Goal: Information Seeking & Learning: Learn about a topic

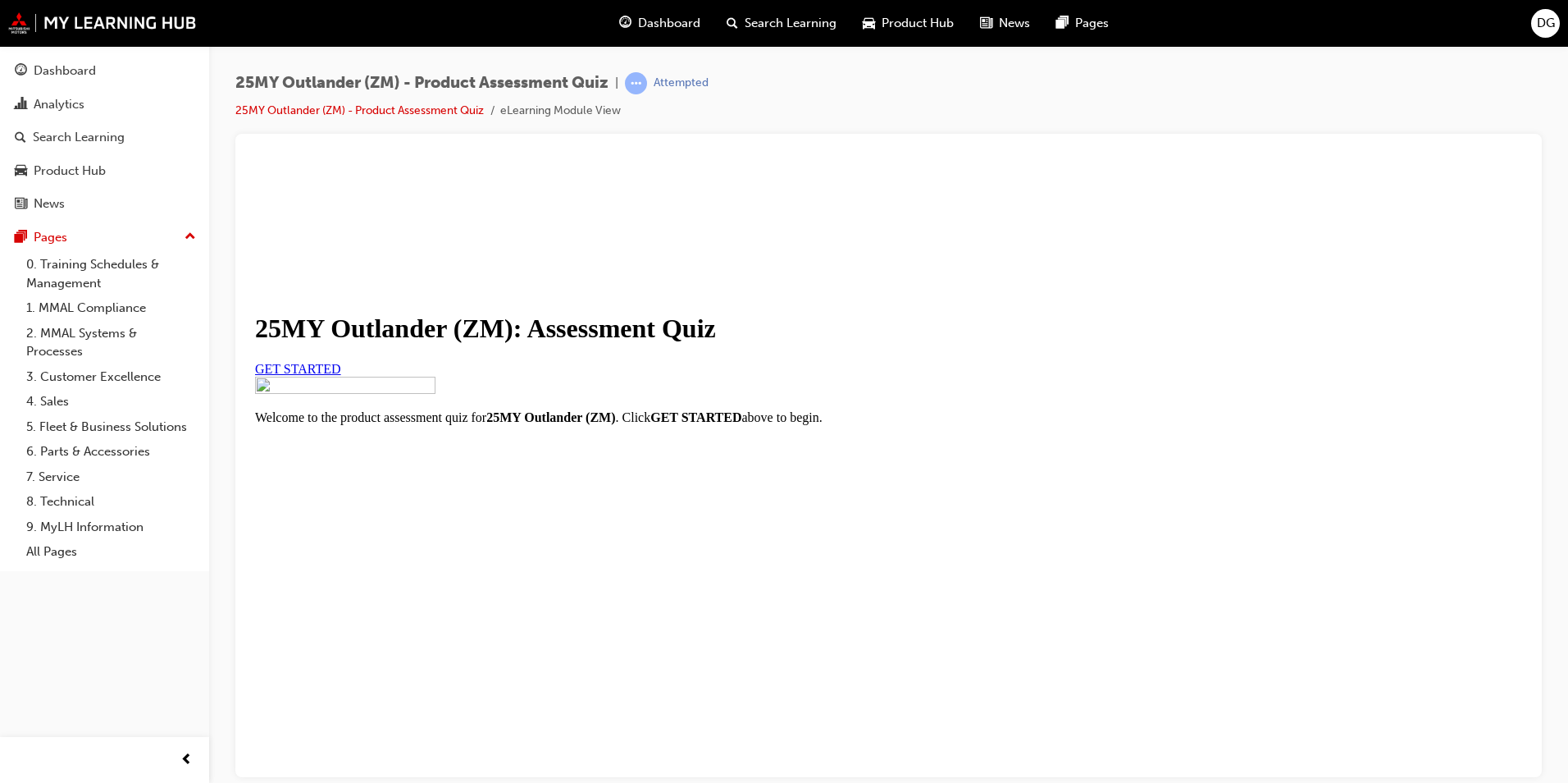
click at [341, 375] on span "GET STARTED" at bounding box center [298, 368] width 86 height 14
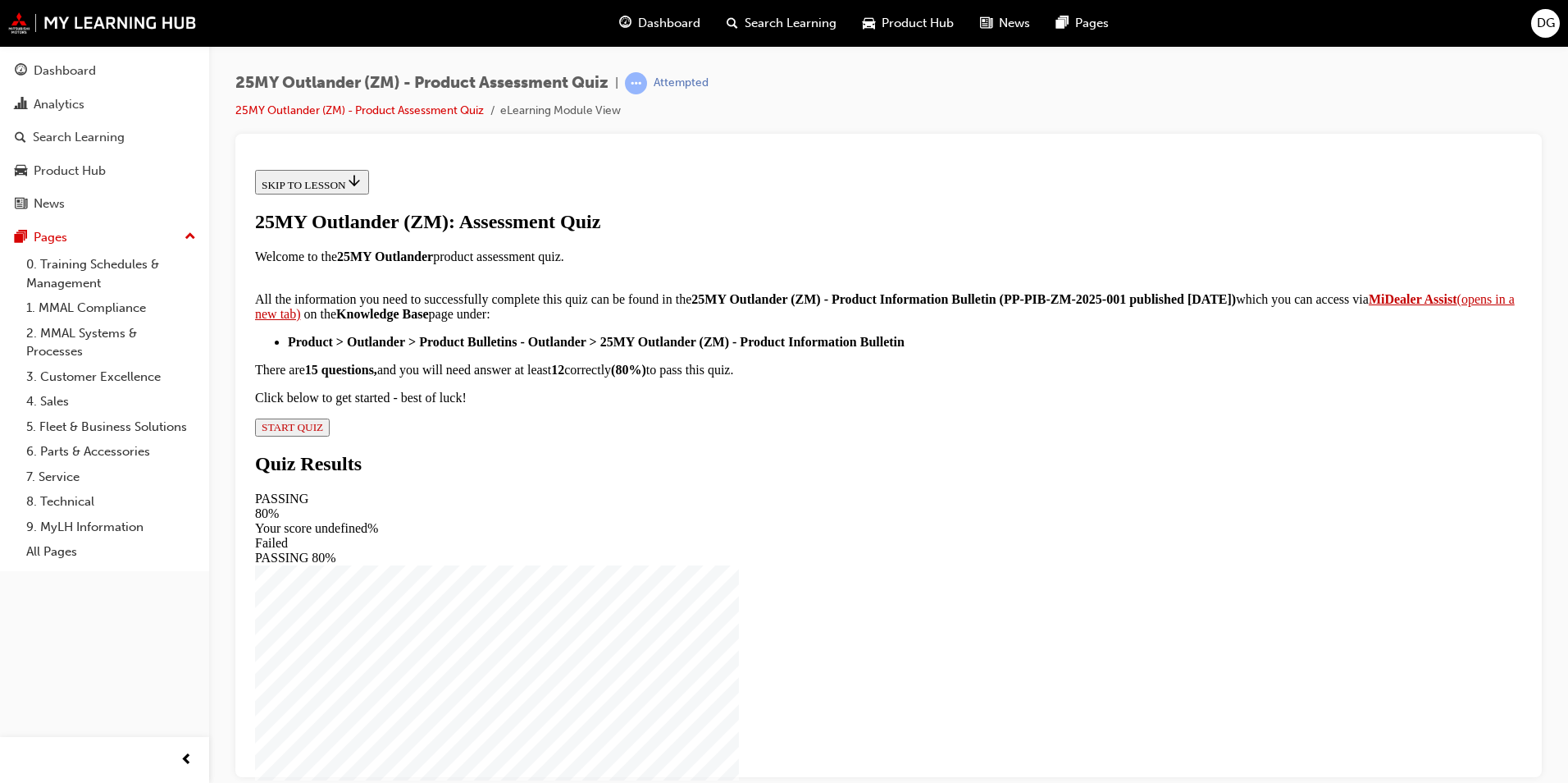
scroll to position [237, 0]
click at [323, 433] on span "START QUIZ" at bounding box center [292, 426] width 62 height 13
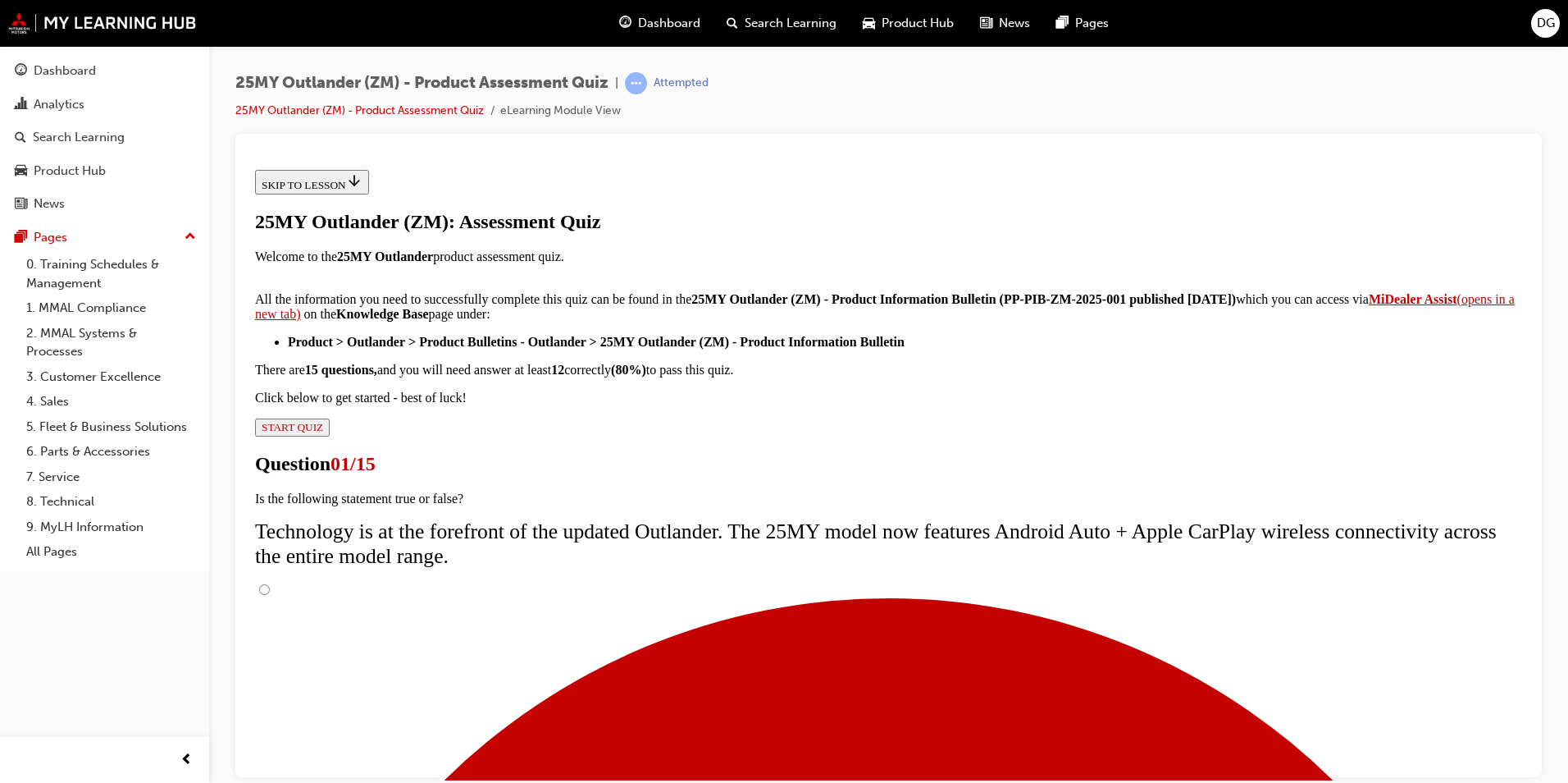
scroll to position [0, 0]
click at [270, 583] on input "True" at bounding box center [264, 588] width 11 height 11
radio input "true"
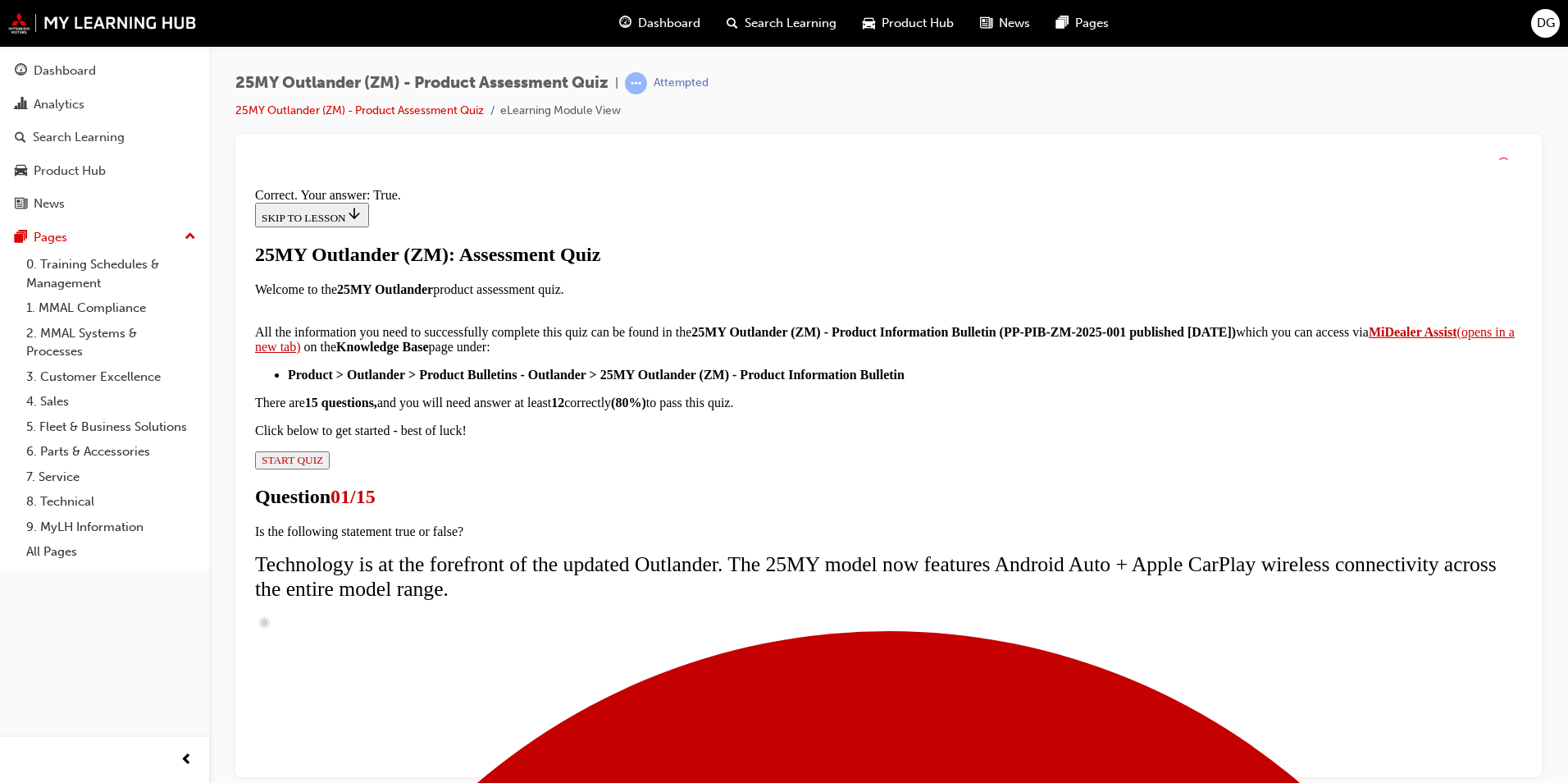
scroll to position [163, 0]
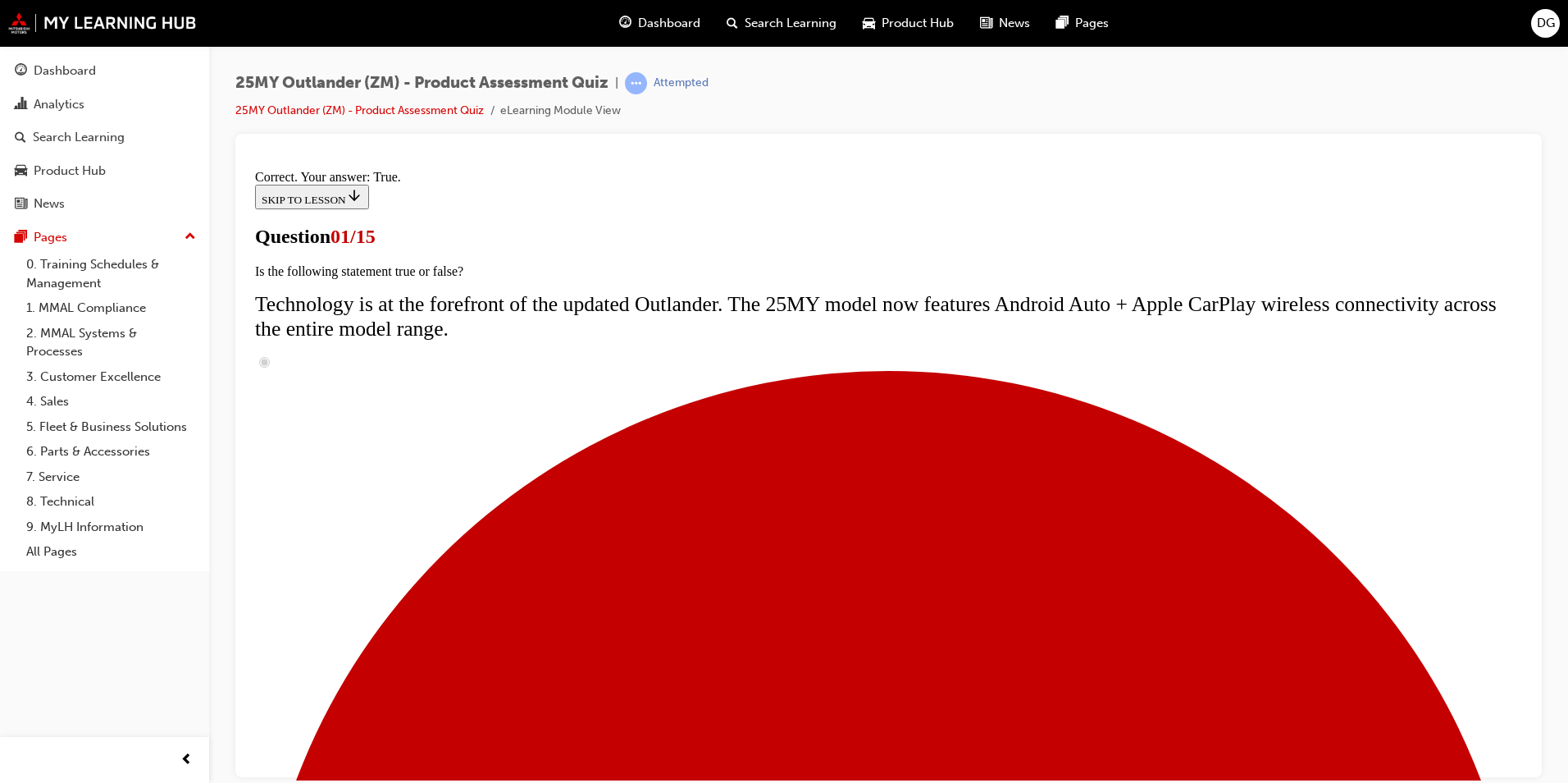
scroll to position [115, 0]
radio input "true"
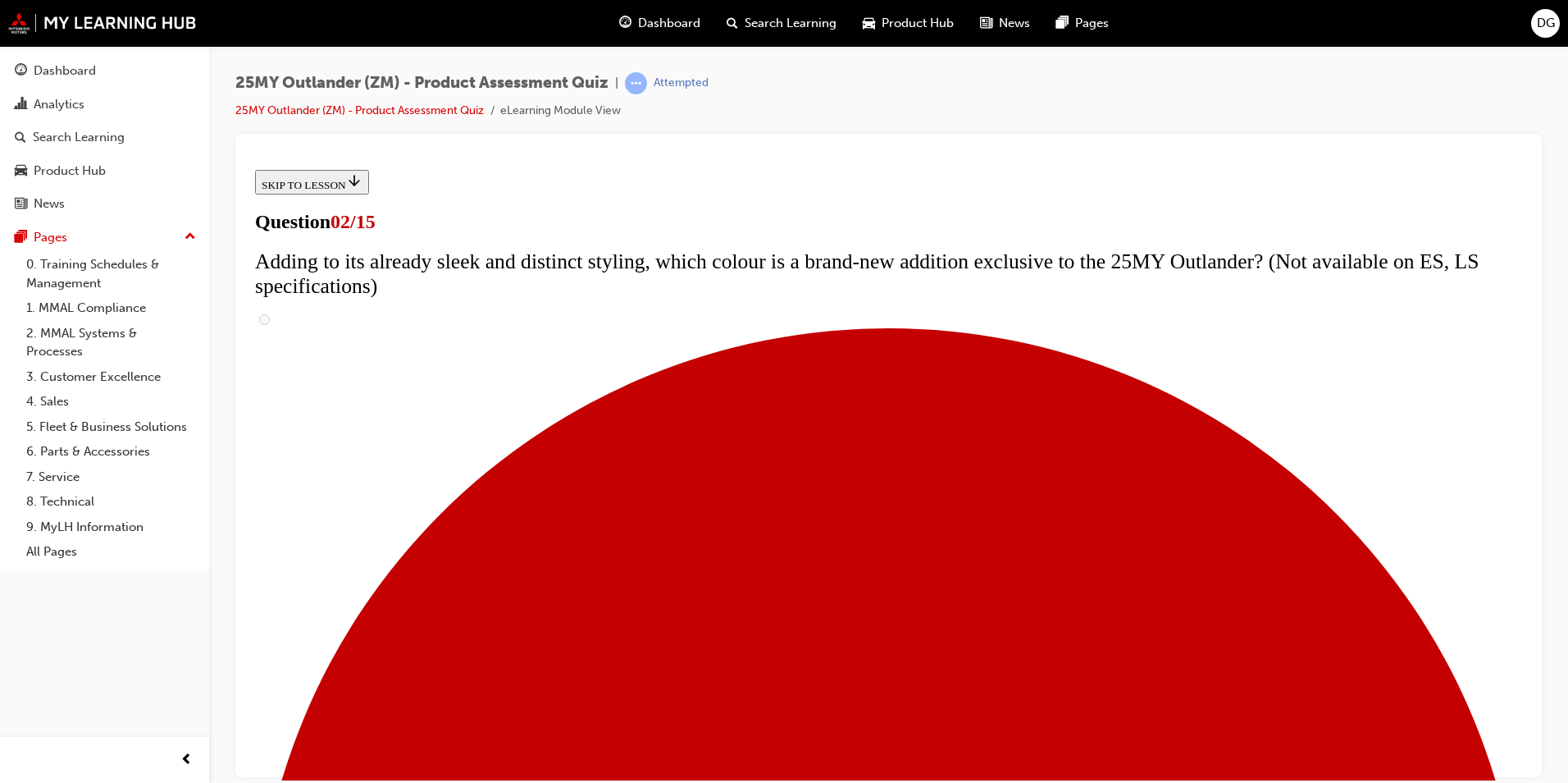
scroll to position [374, 0]
checkbox input "true"
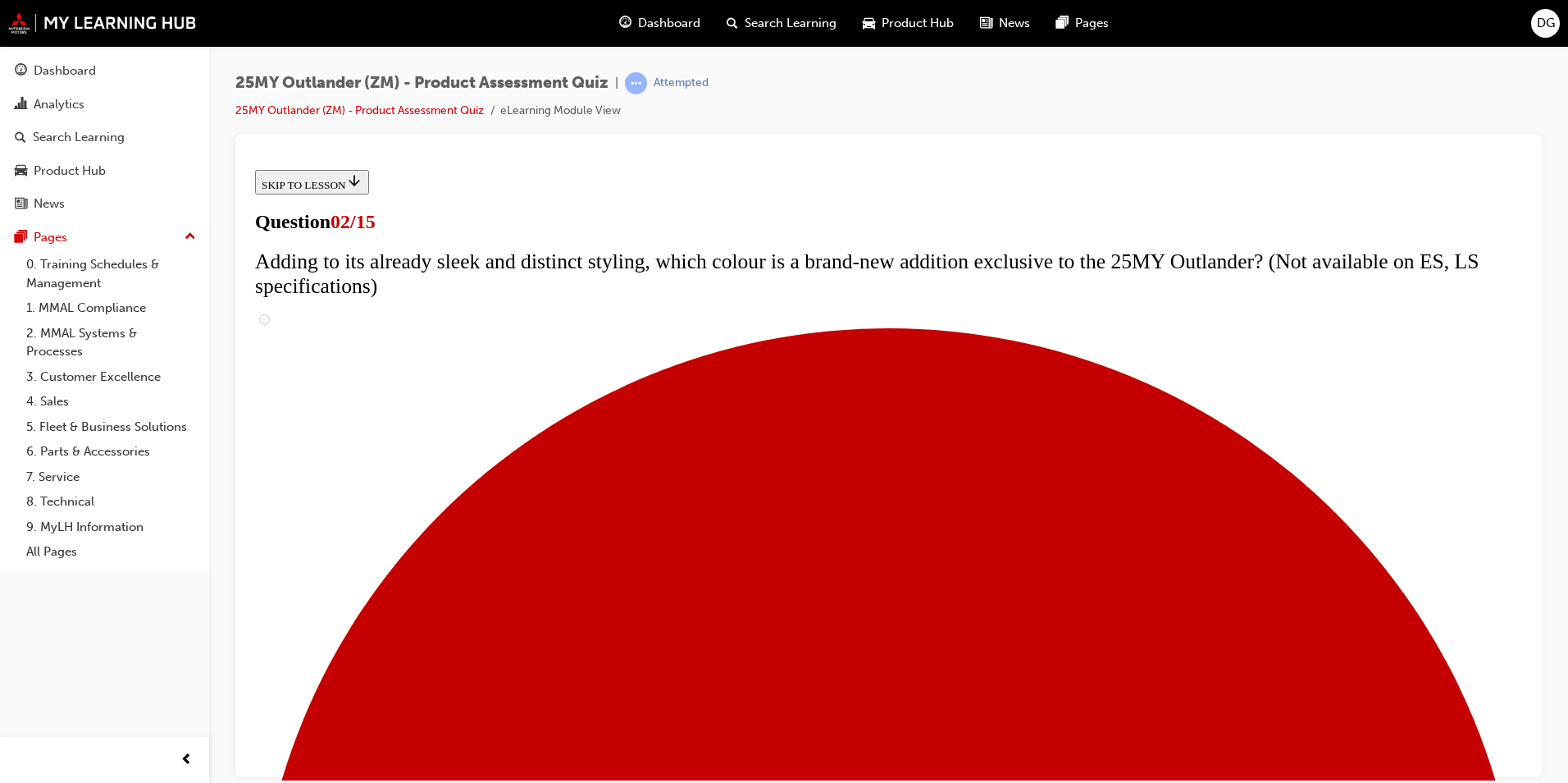
checkbox input "true"
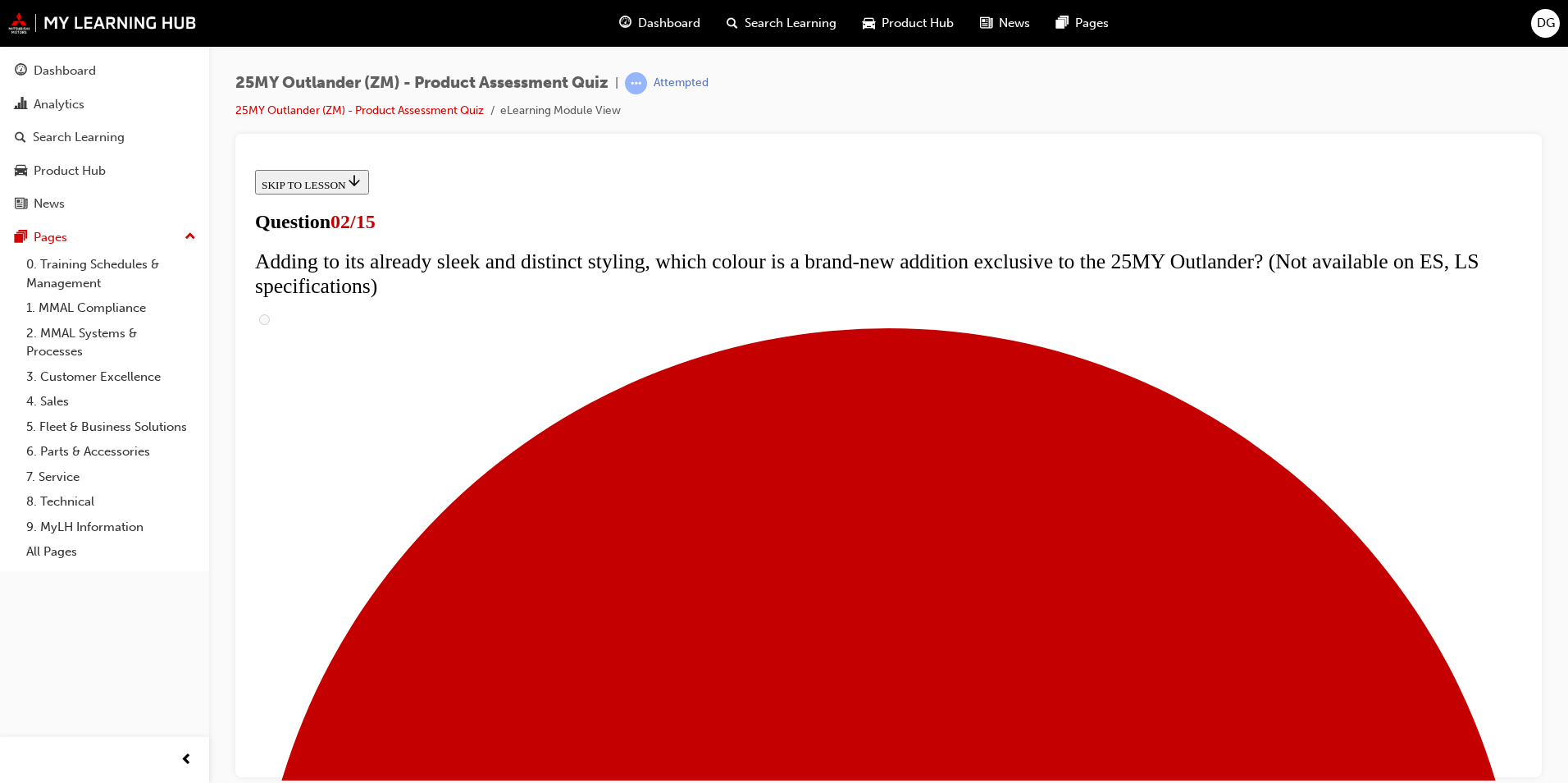
checkbox input "true"
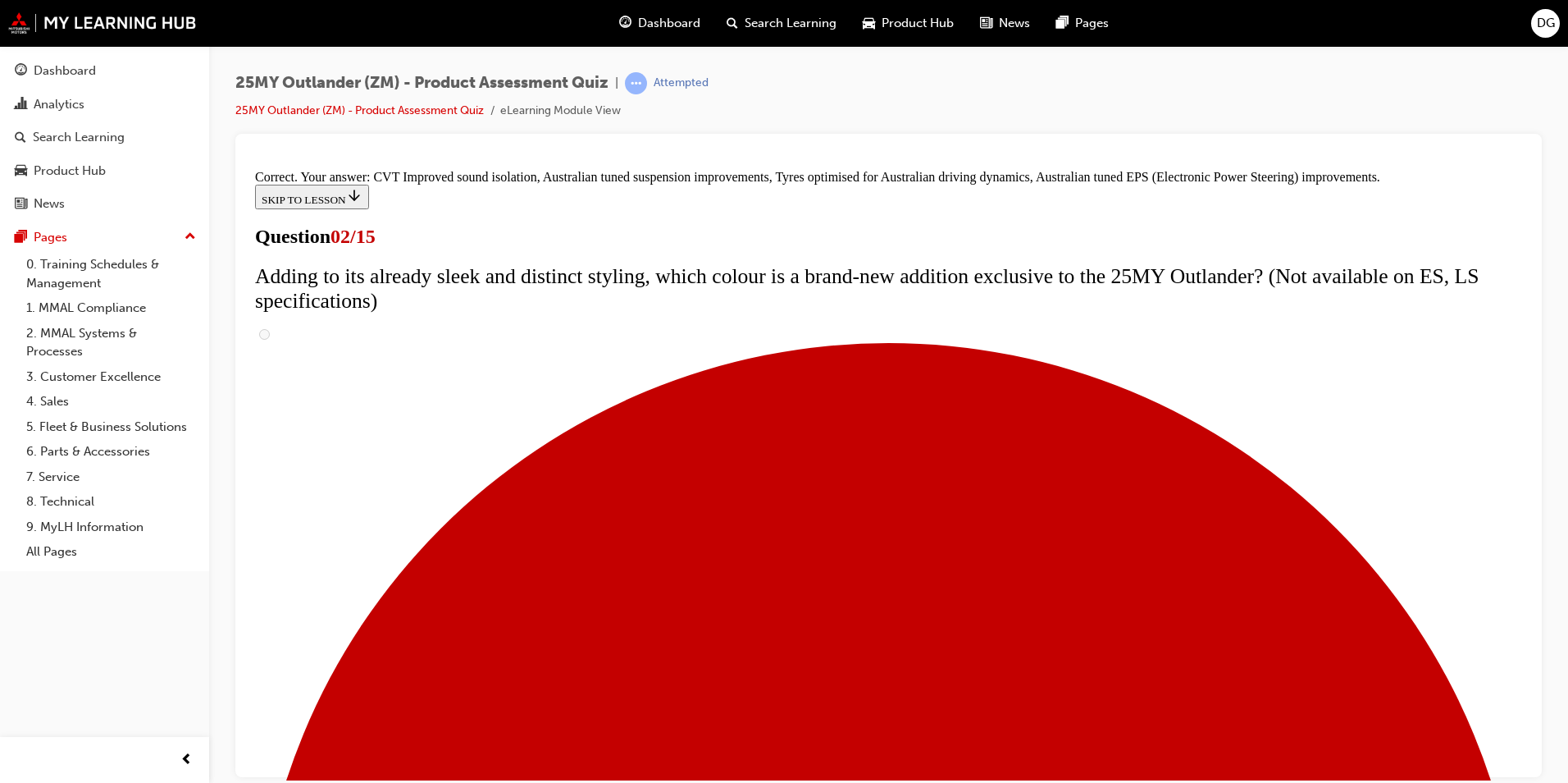
scroll to position [426, 0]
drag, startPoint x: 896, startPoint y: 705, endPoint x: 1025, endPoint y: 495, distance: 246.5
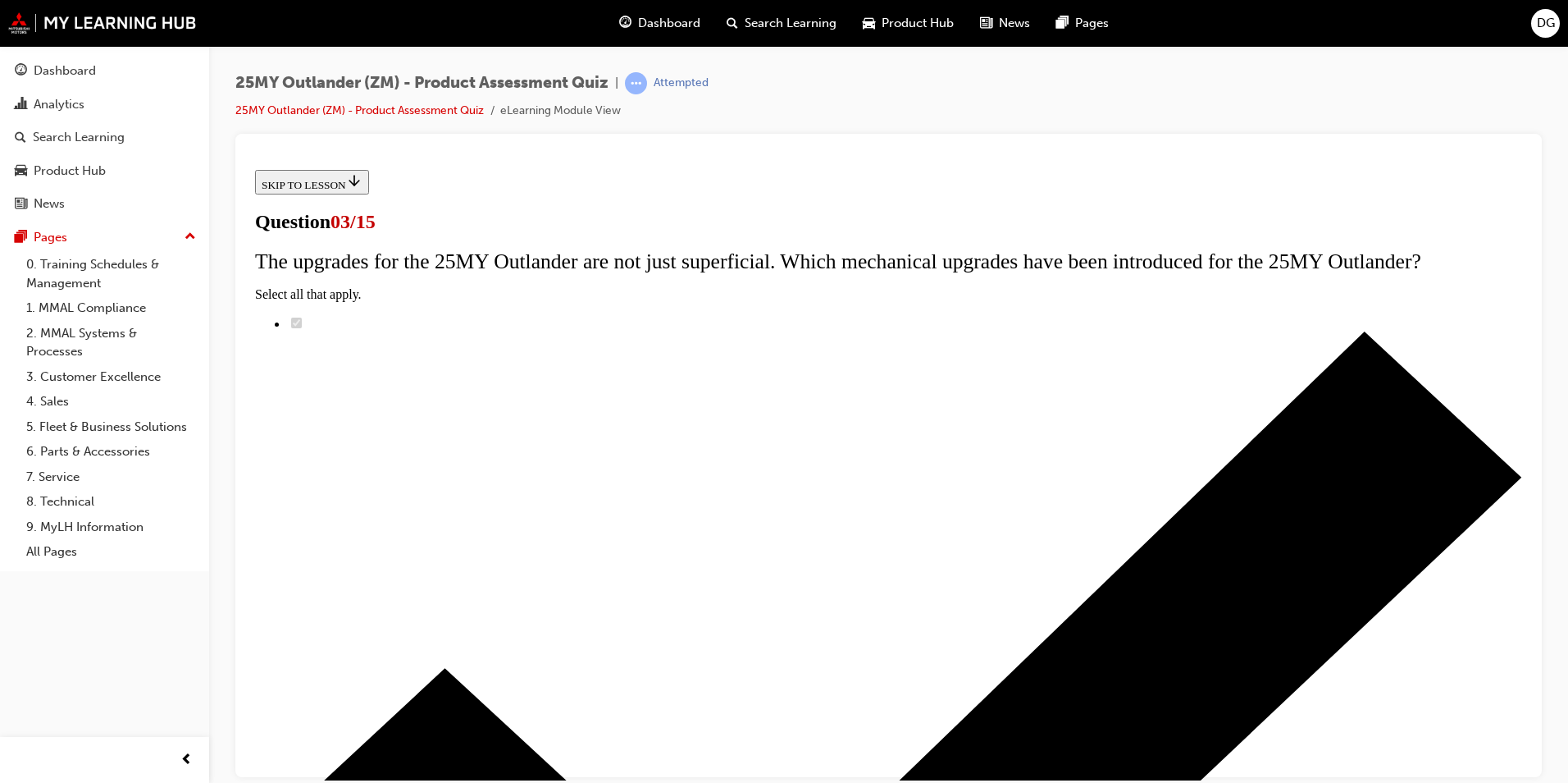
scroll to position [187, 0]
radio input "true"
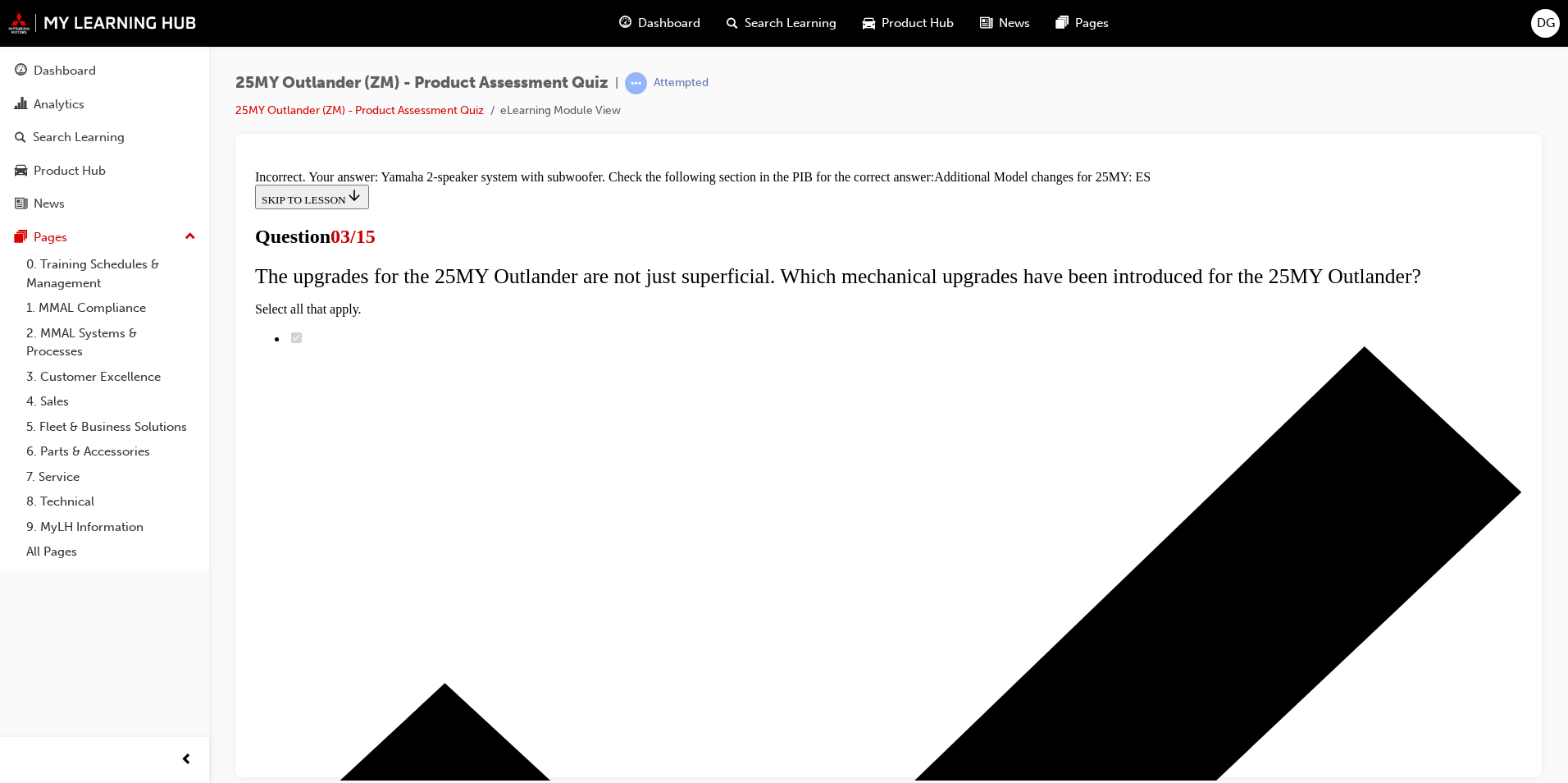
scroll to position [339, 0]
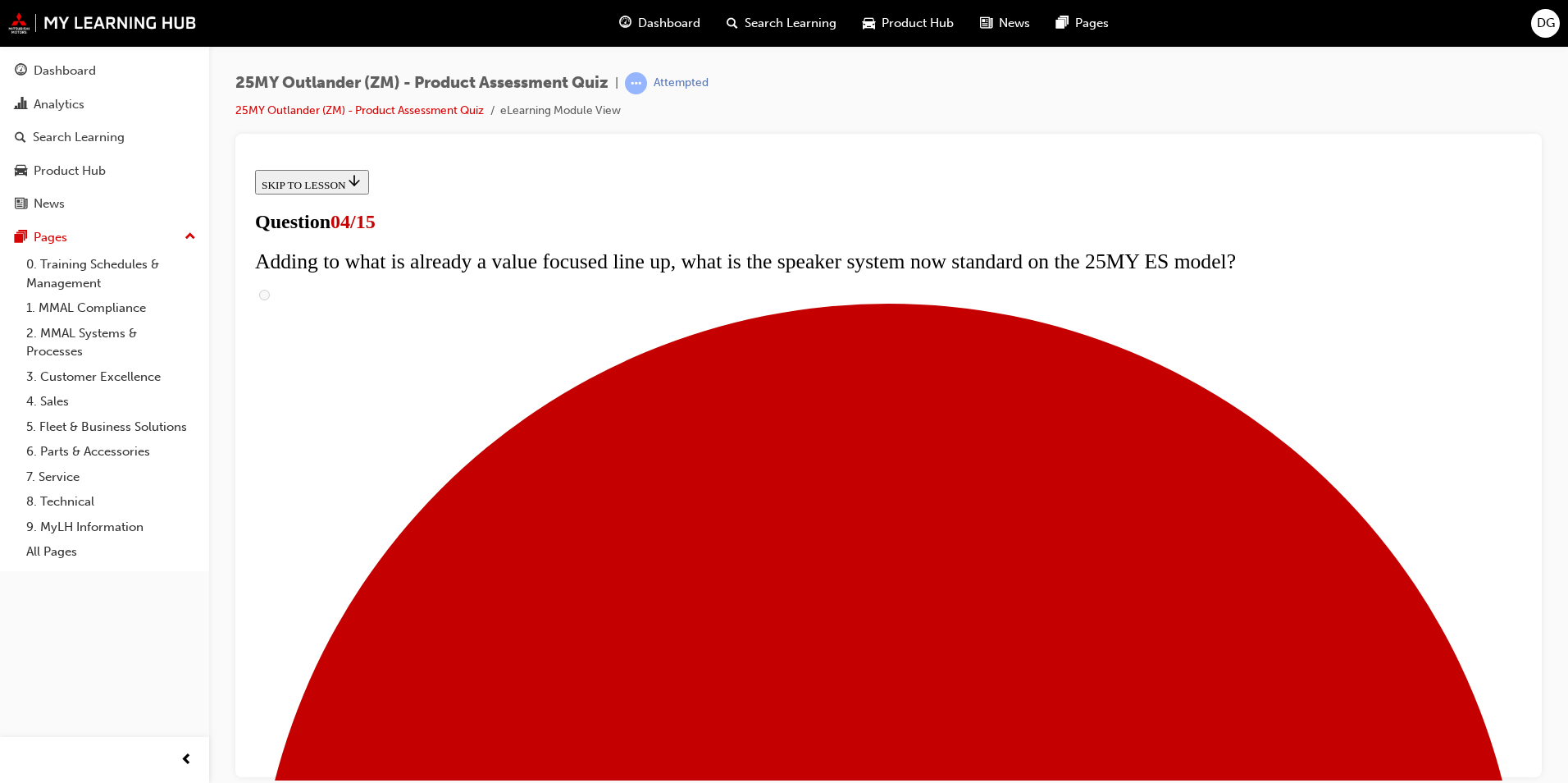
scroll to position [164, 0]
checkbox input "true"
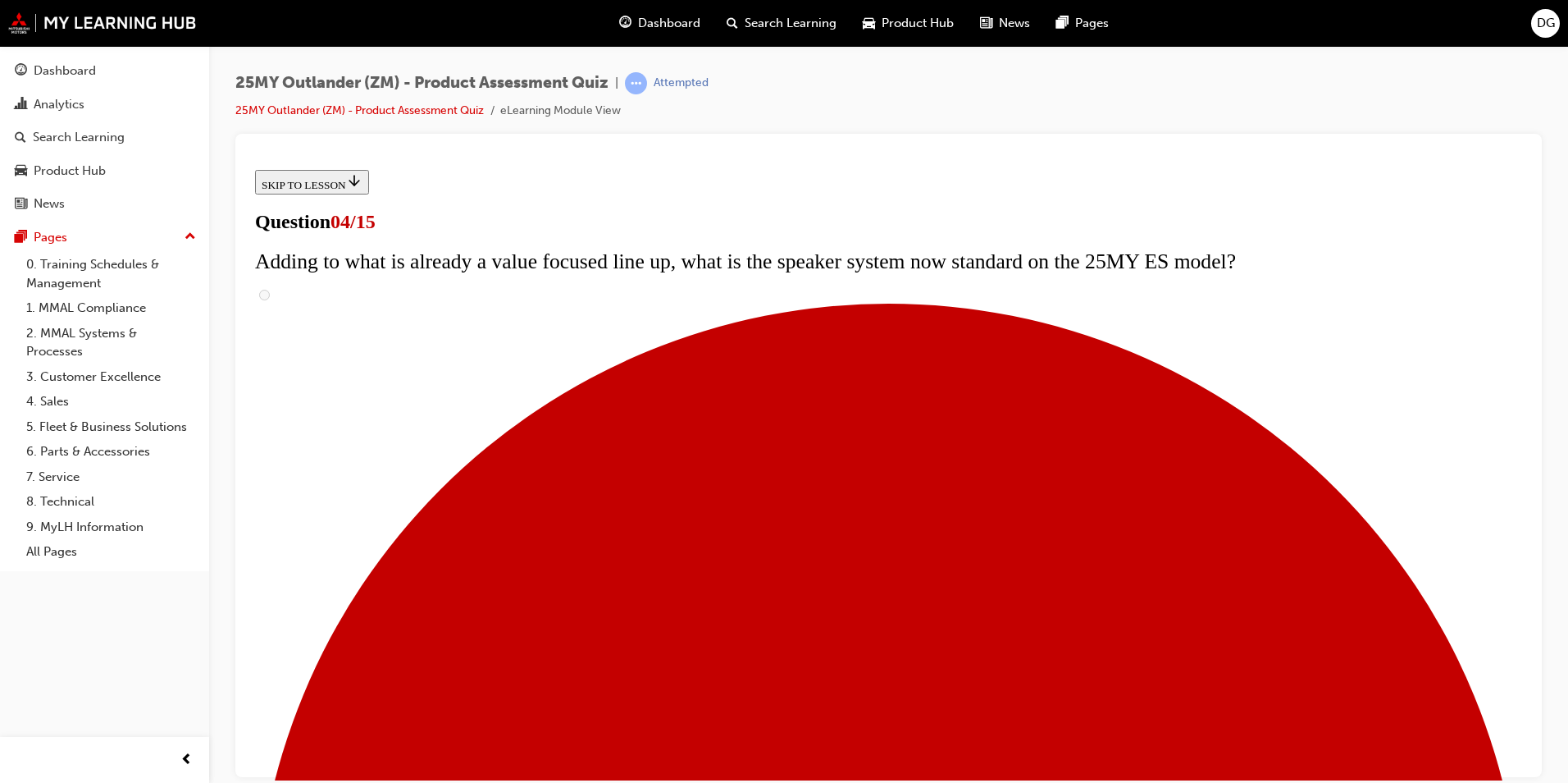
checkbox input "true"
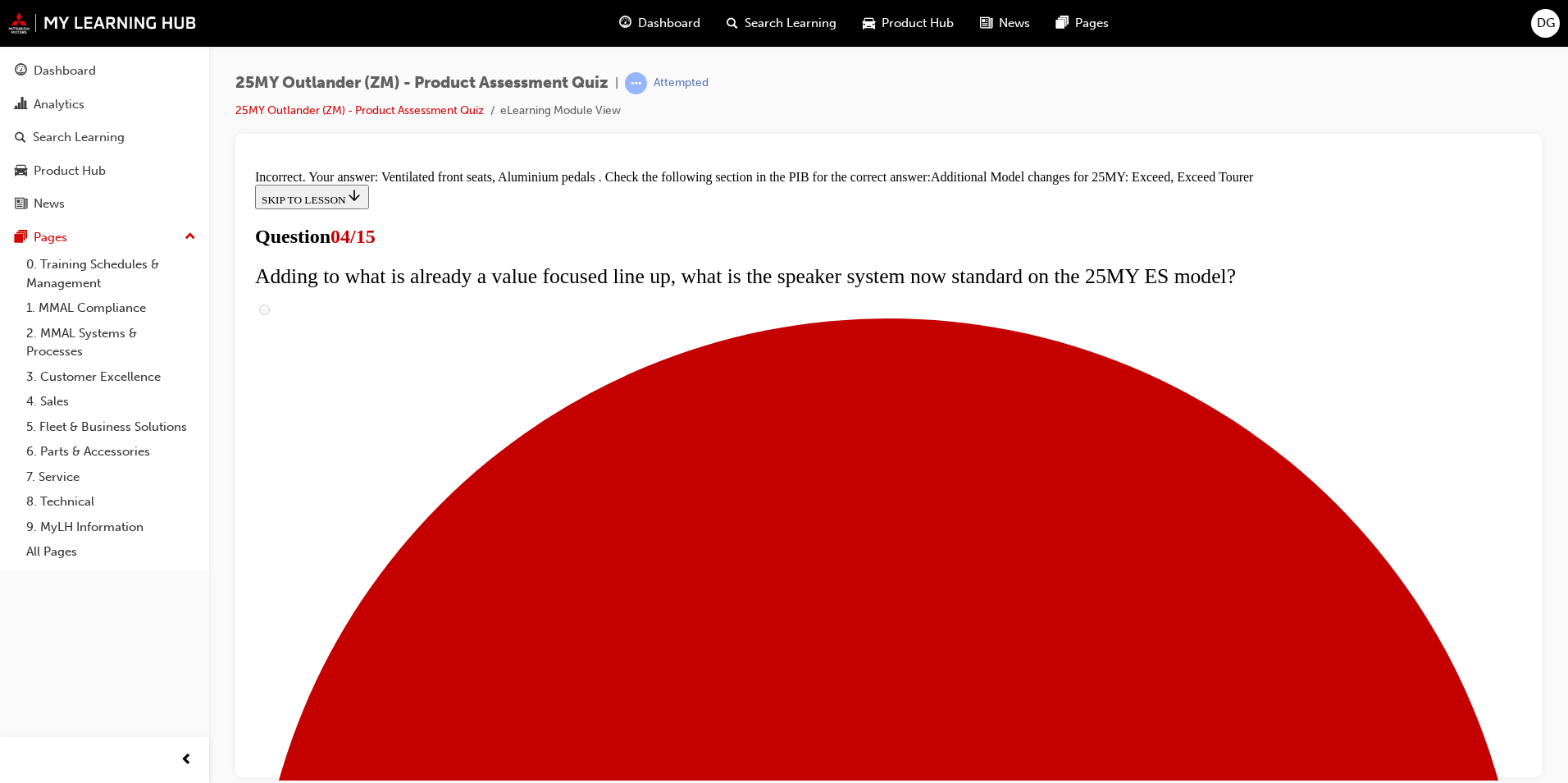
scroll to position [183, 0]
drag, startPoint x: 632, startPoint y: 377, endPoint x: 637, endPoint y: 366, distance: 12.1
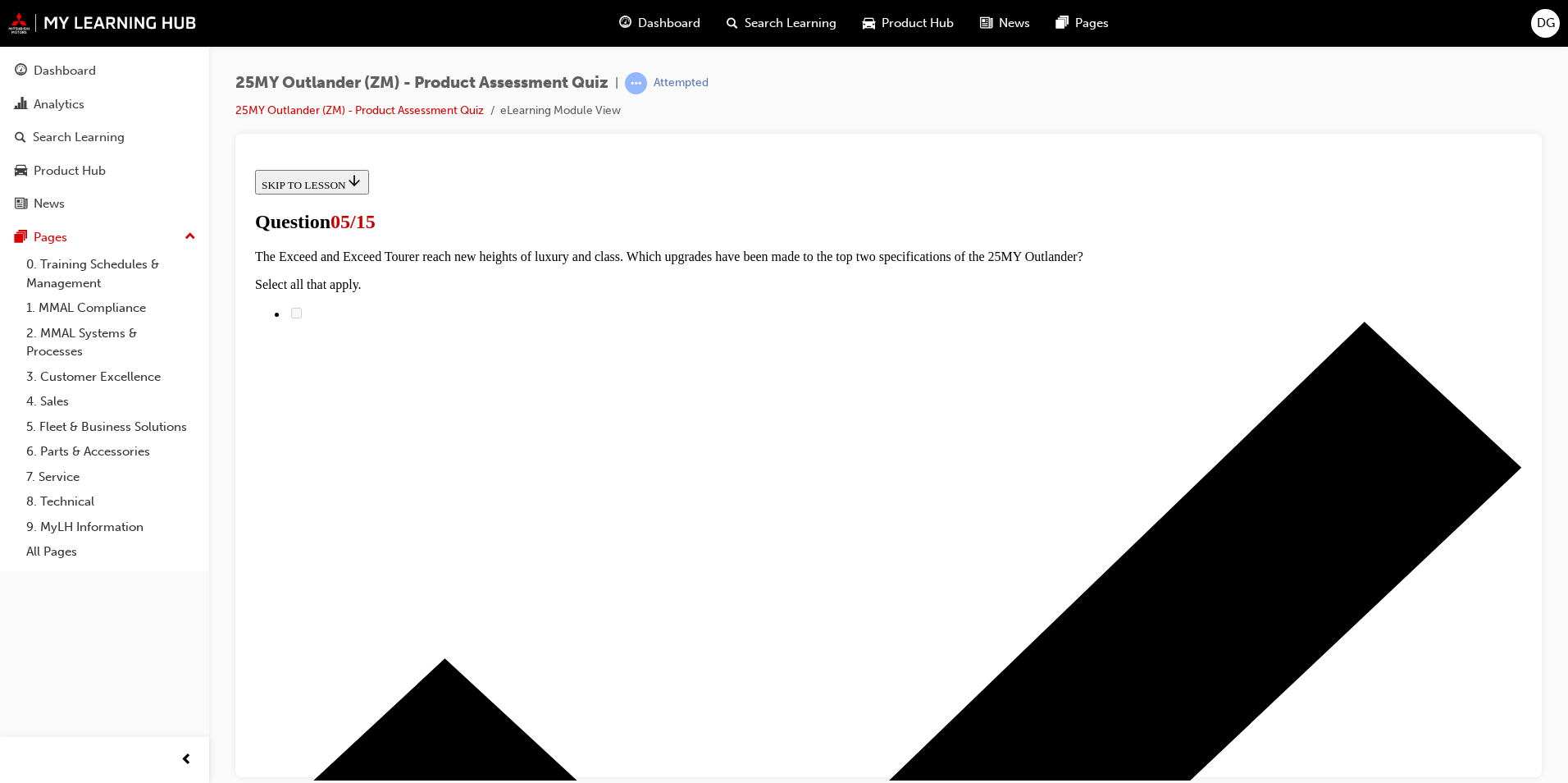
scroll to position [164, 0]
radio input "true"
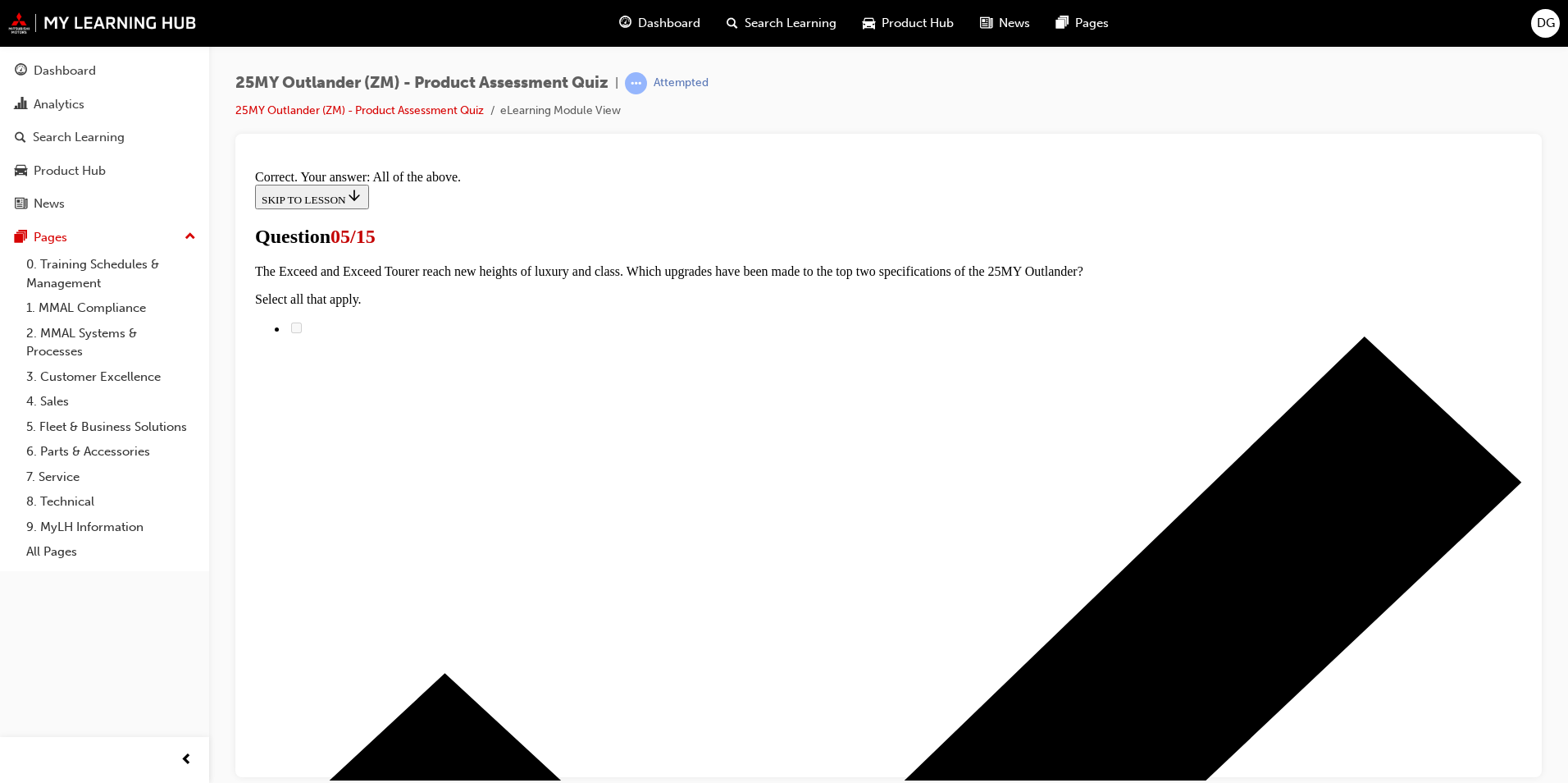
scroll to position [370, 0]
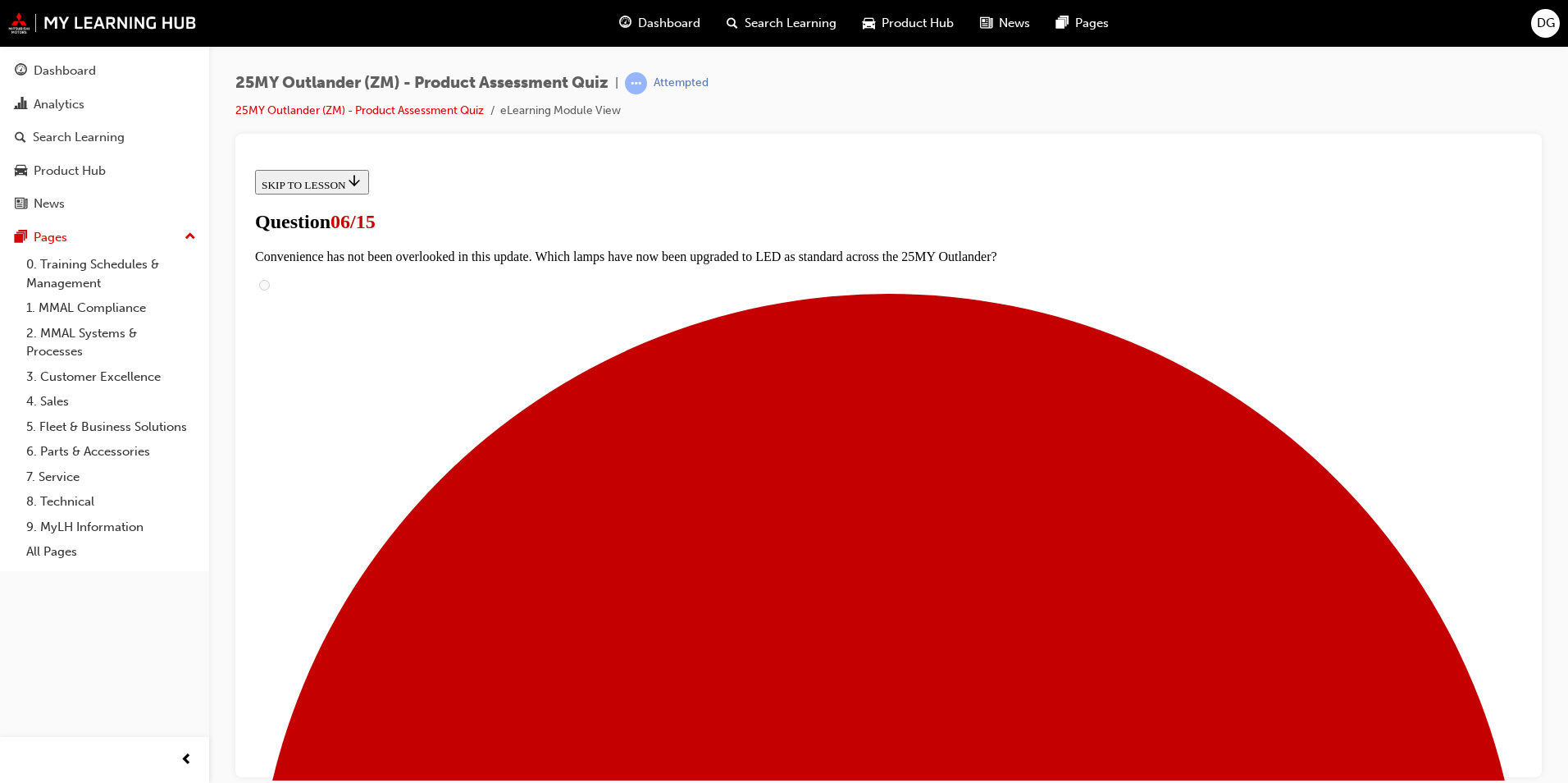
scroll to position [328, 0]
radio input "true"
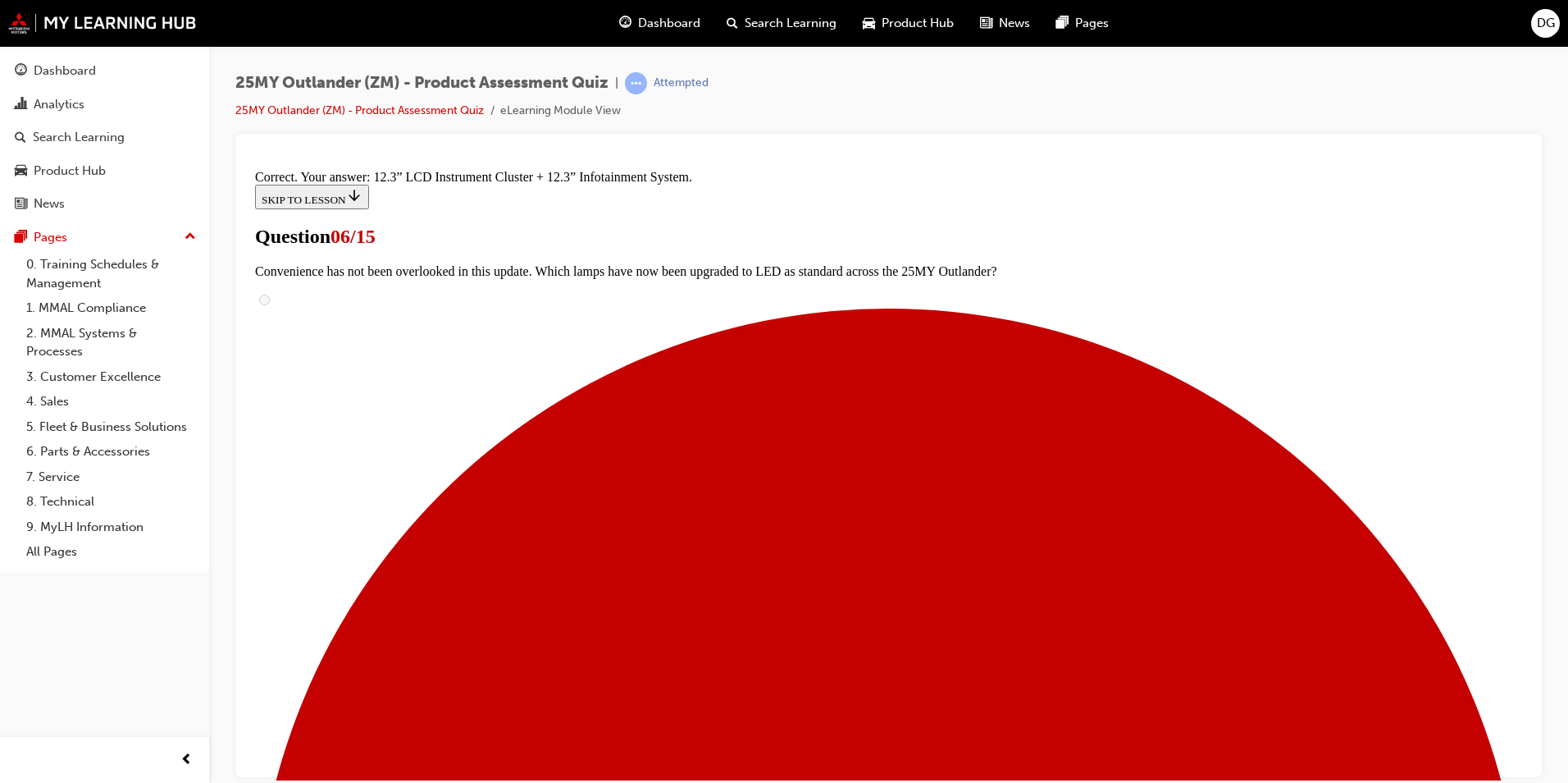
scroll to position [525, 0]
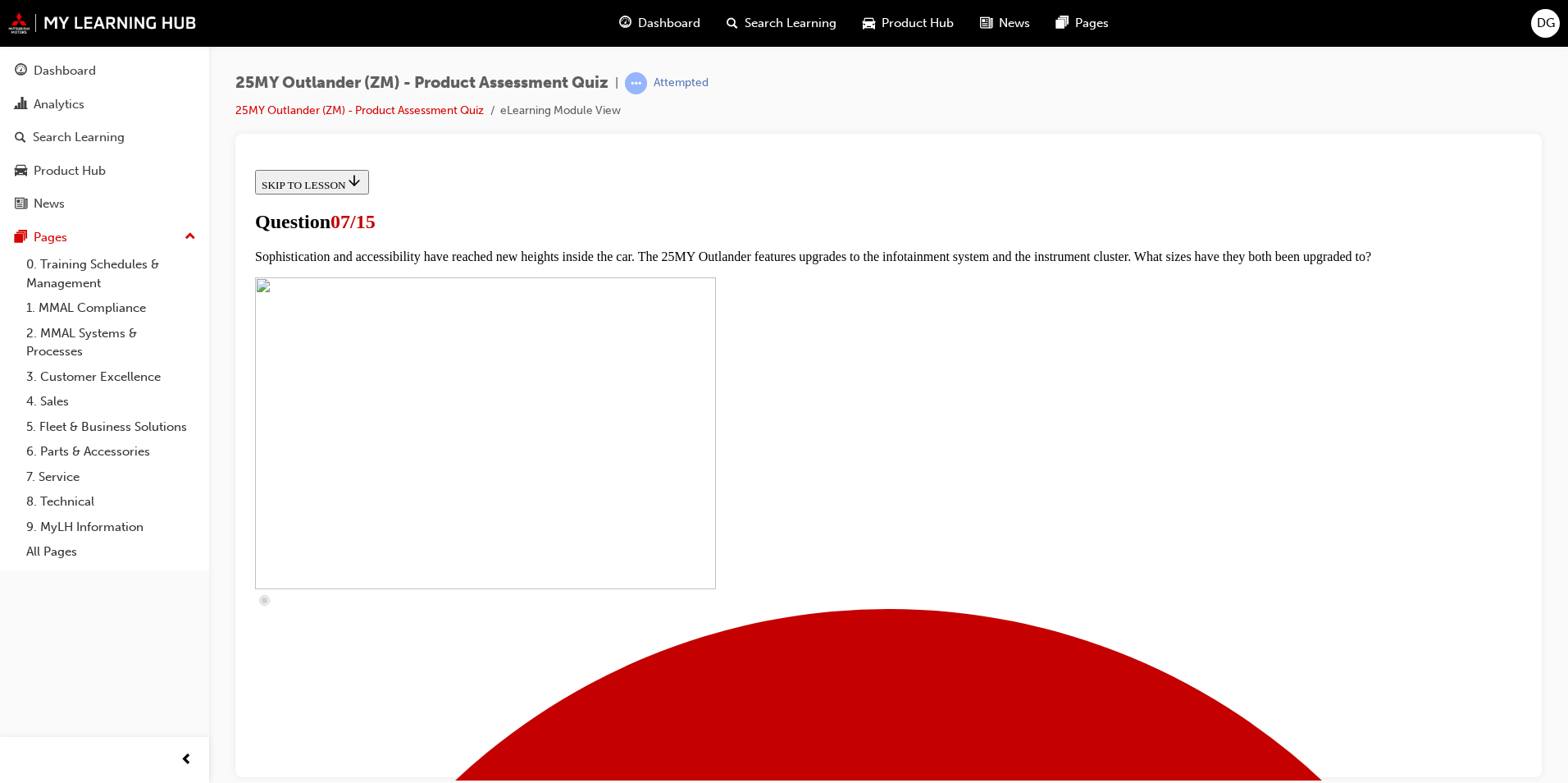
scroll to position [493, 0]
checkbox input "true"
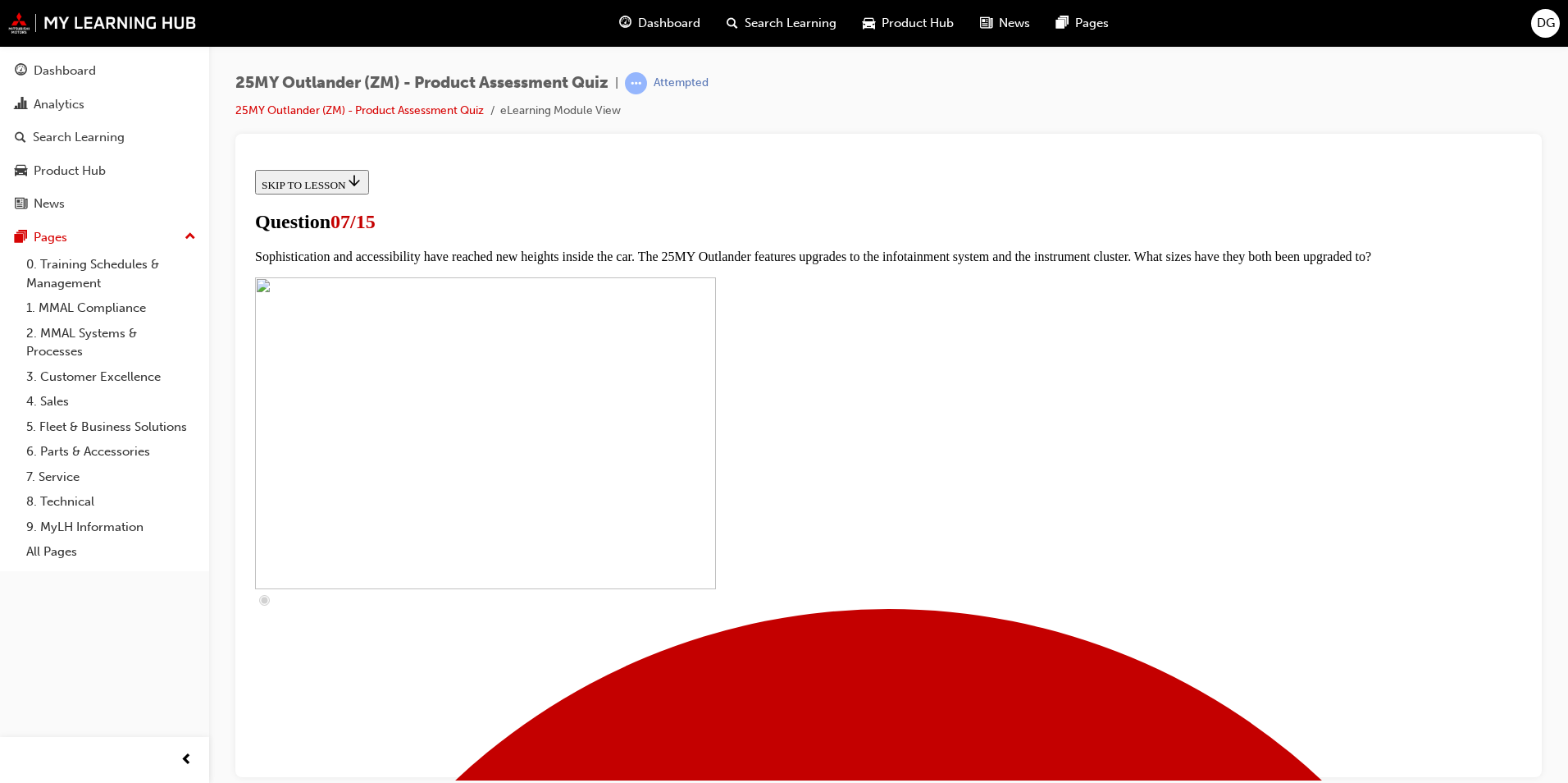
checkbox input "true"
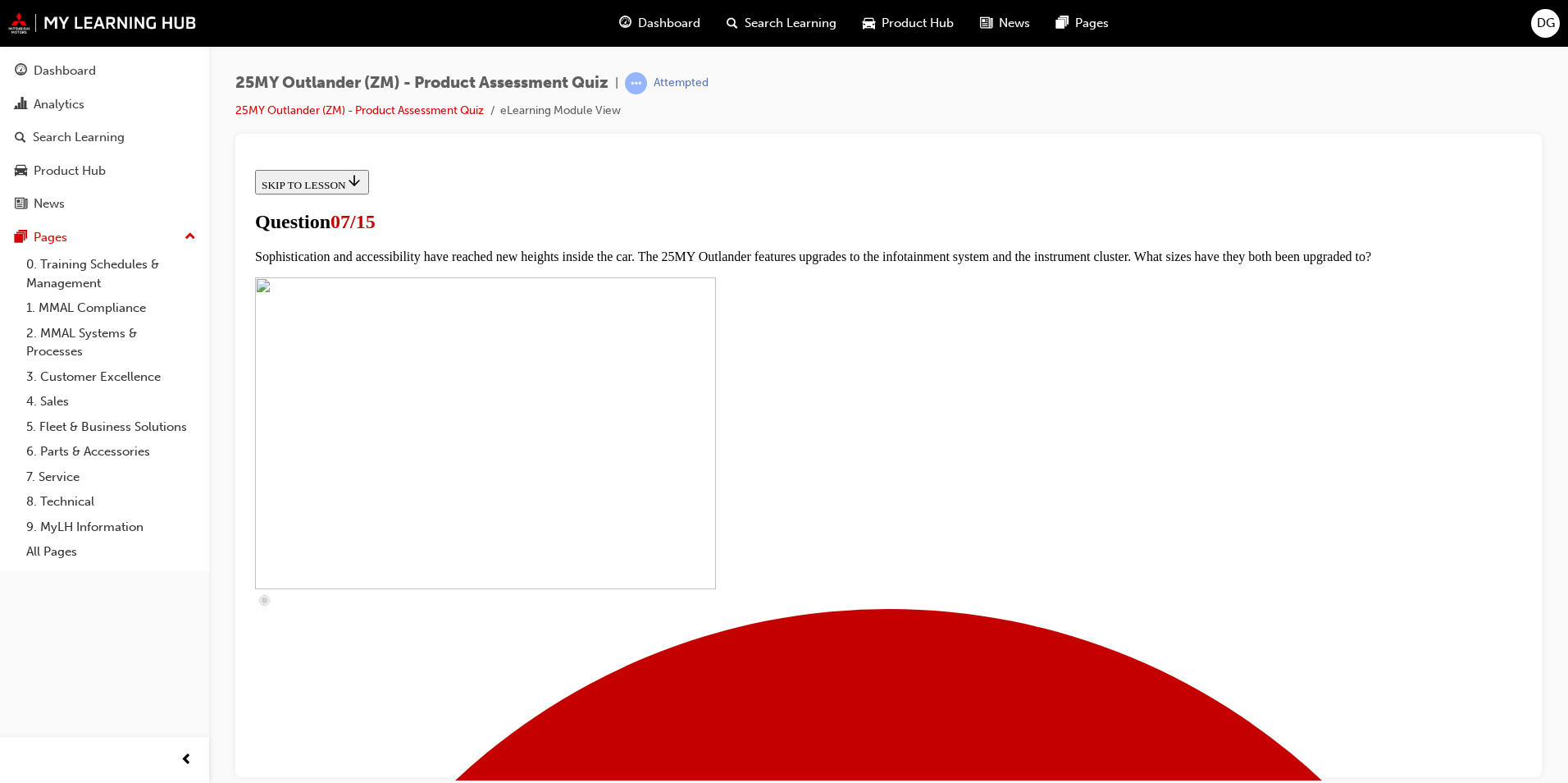
checkbox input "true"
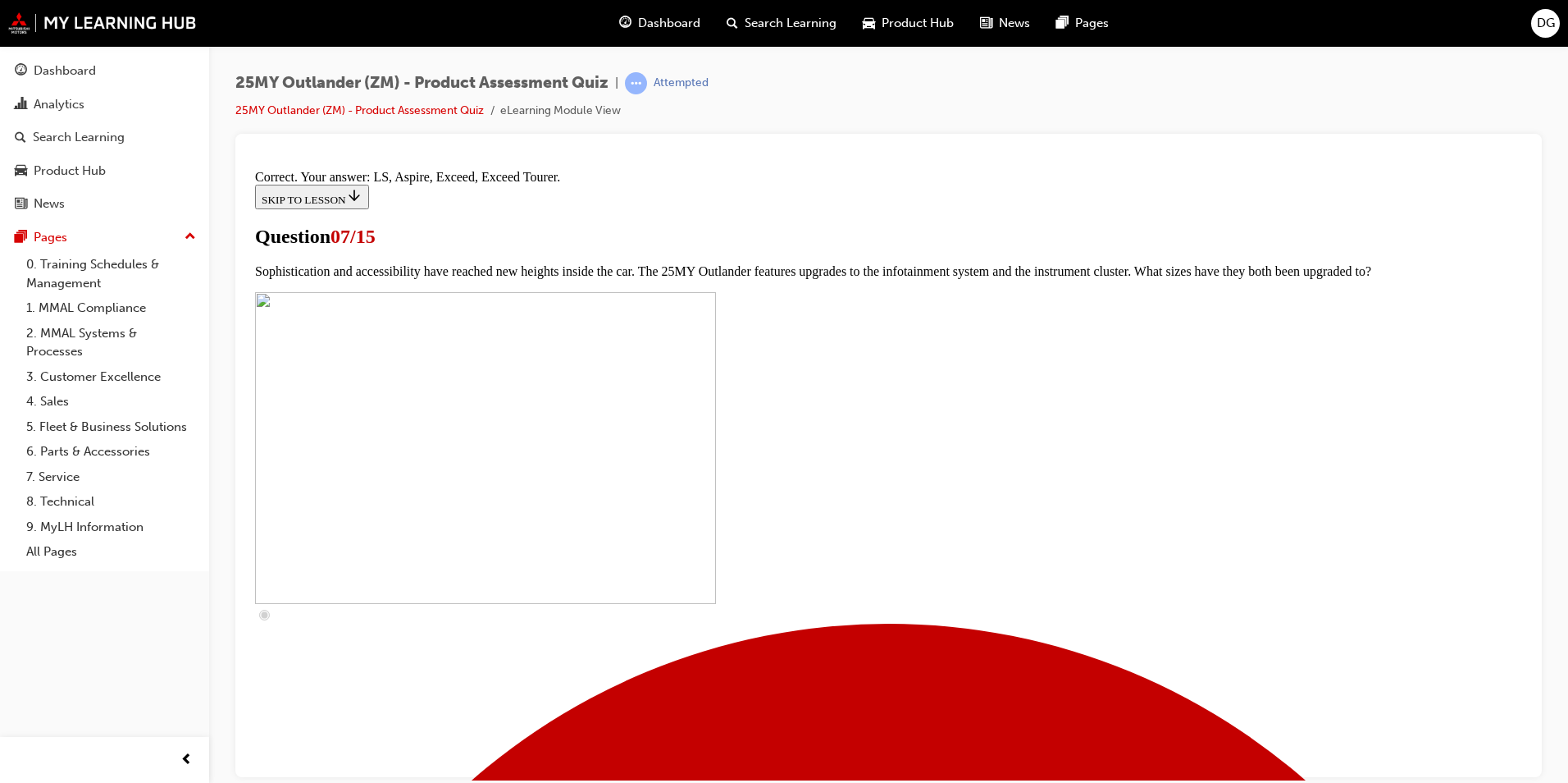
scroll to position [712, 0]
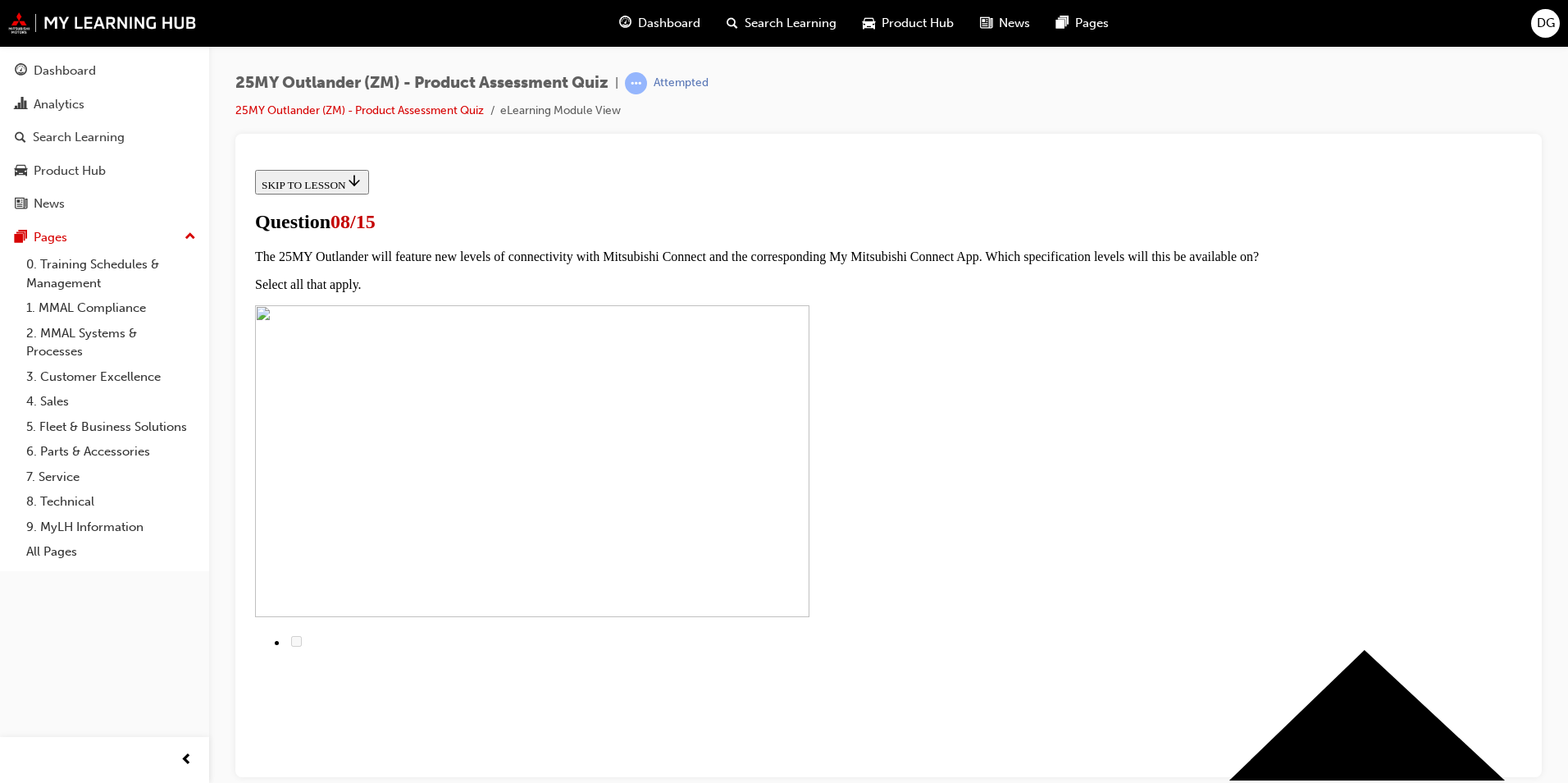
scroll to position [0, 0]
radio input "true"
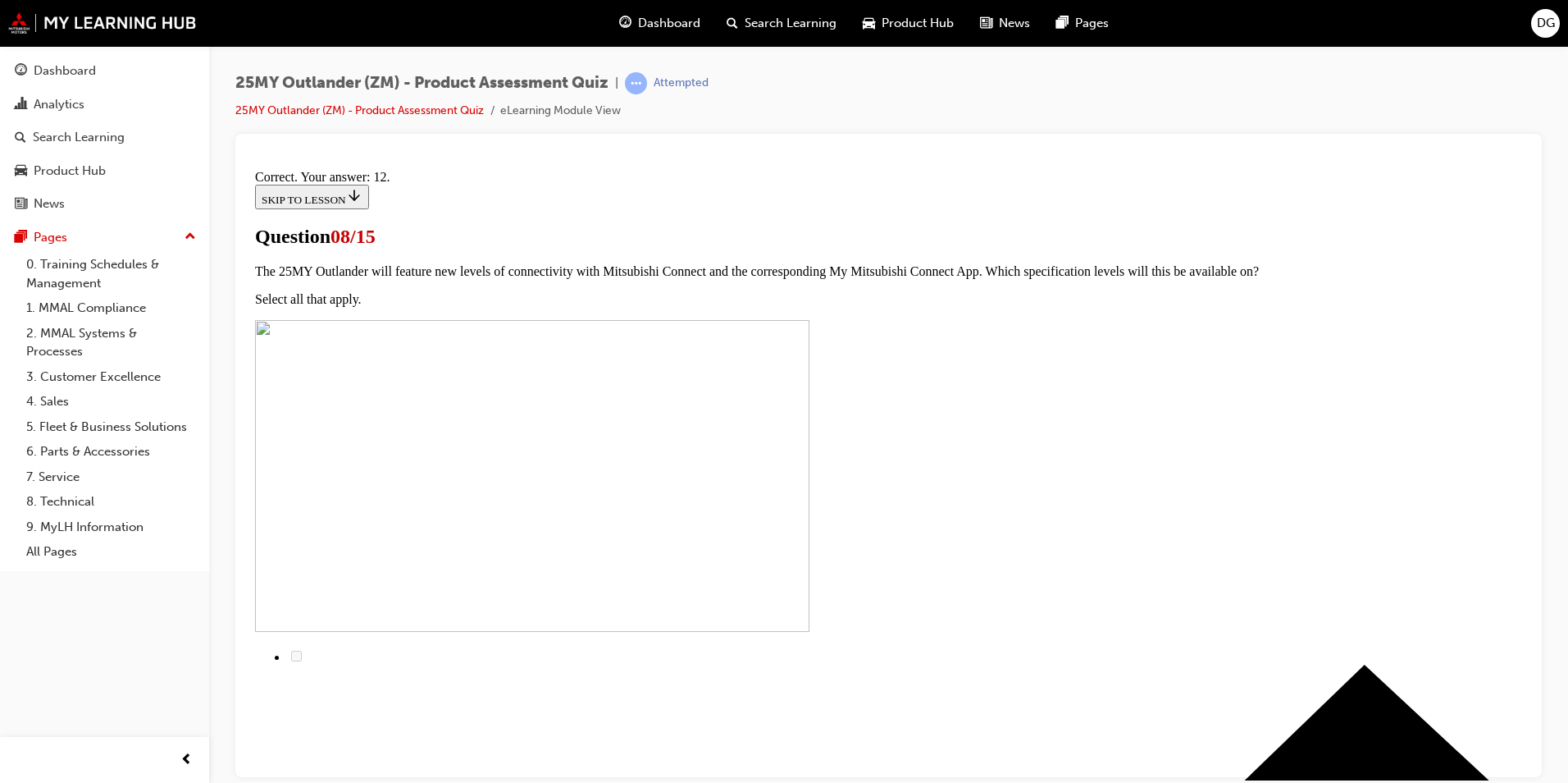
scroll to position [238, 0]
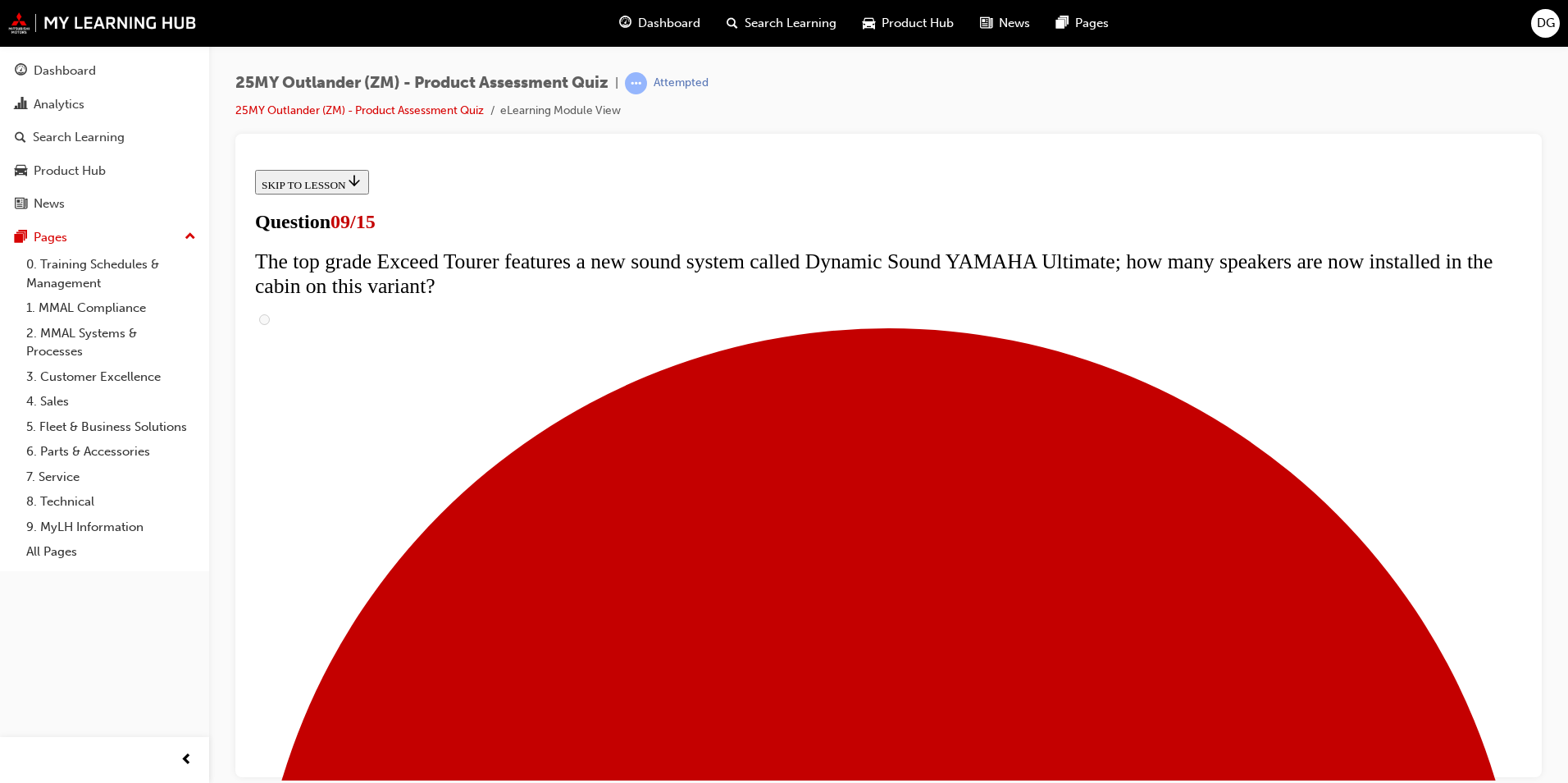
scroll to position [656, 0]
radio input "true"
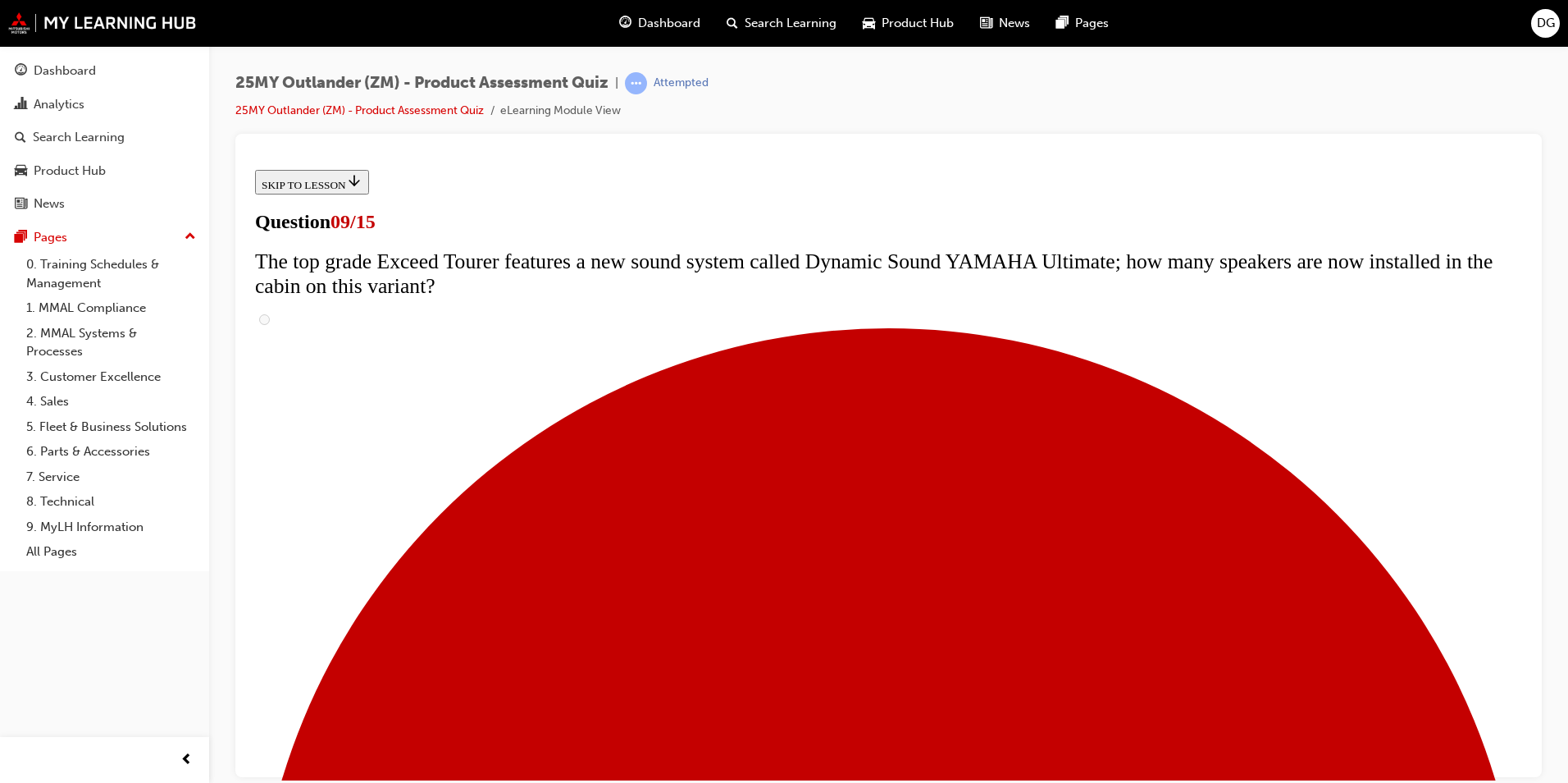
radio input "true"
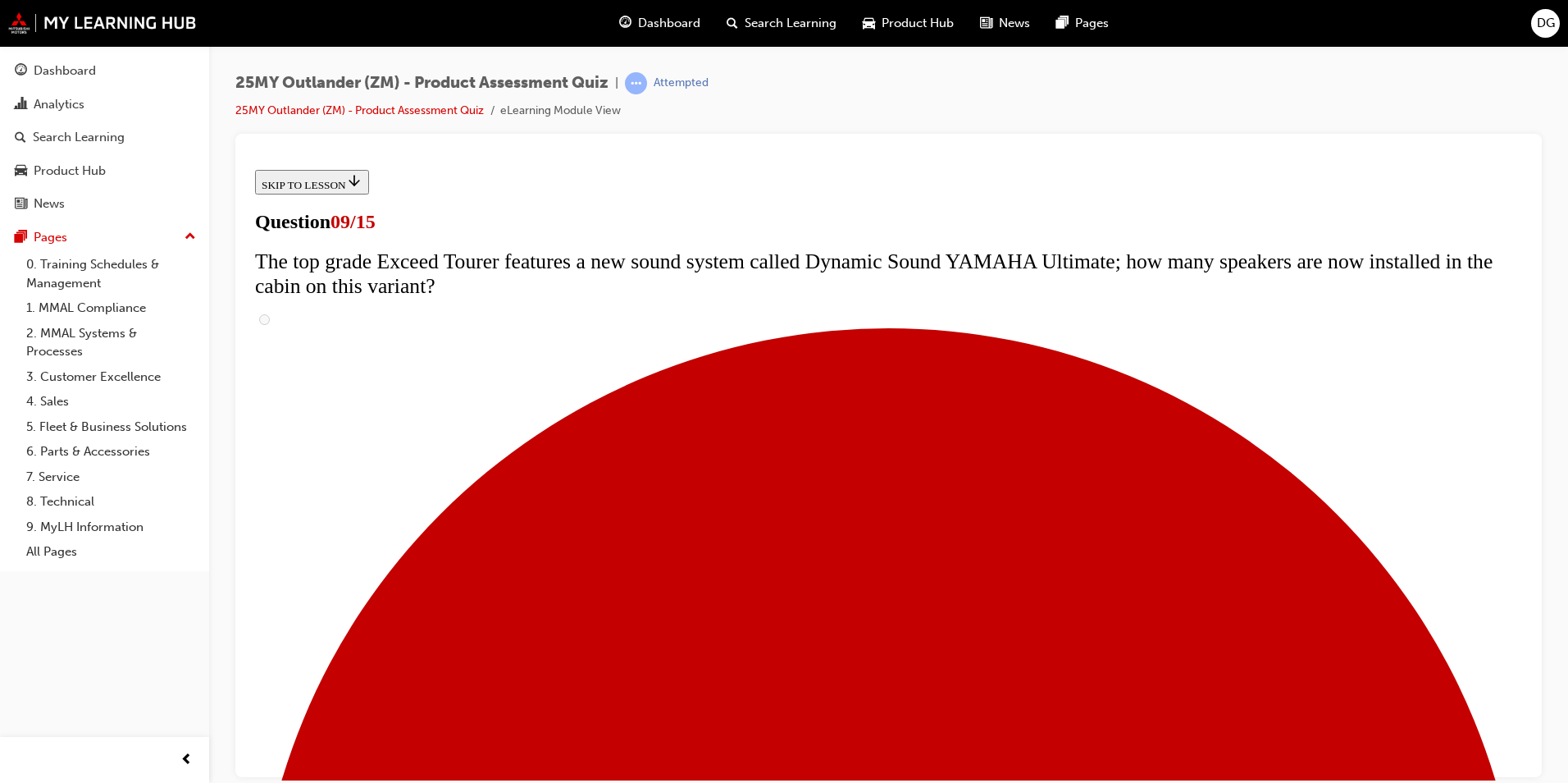
radio input "true"
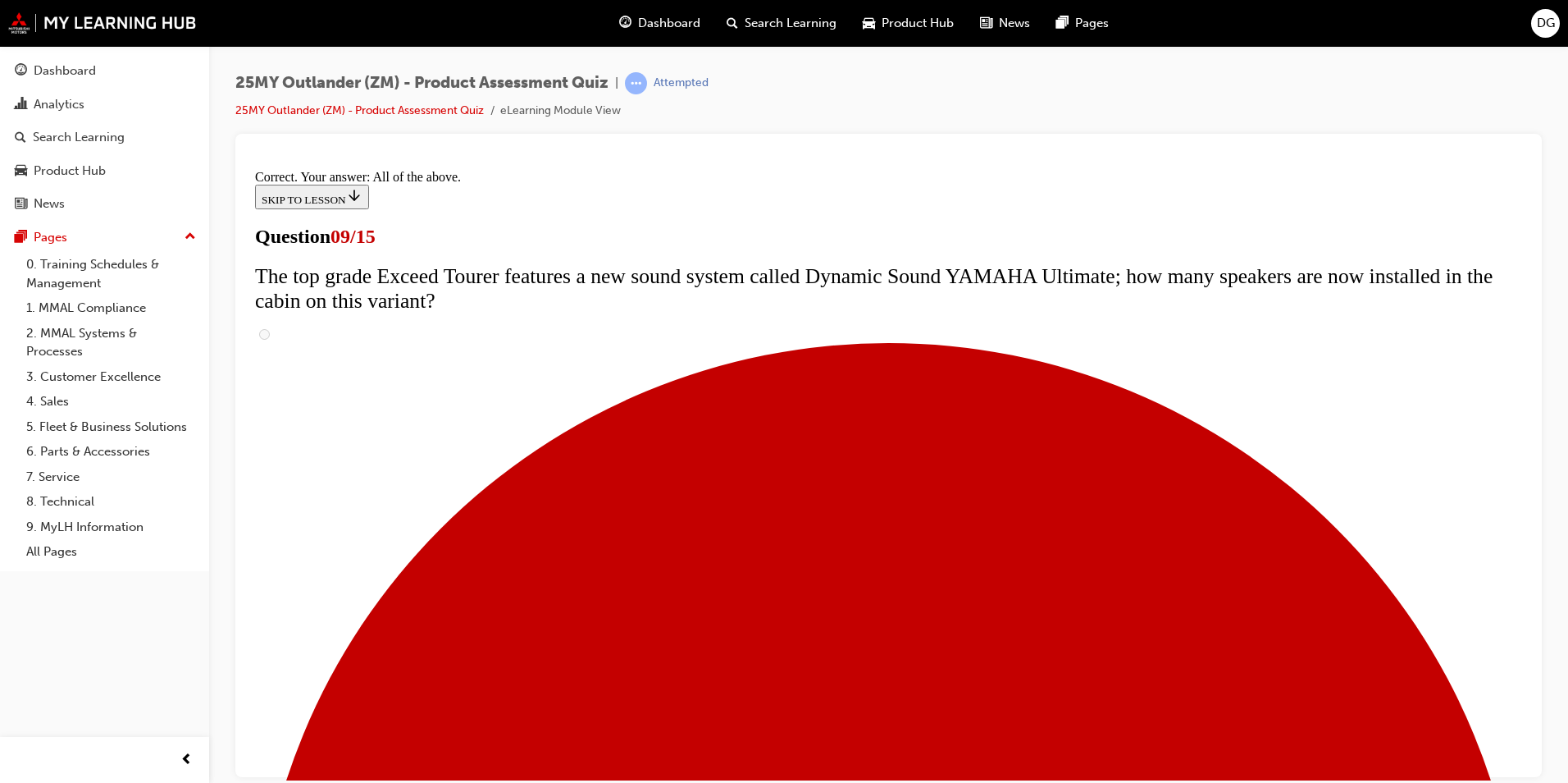
scroll to position [825, 0]
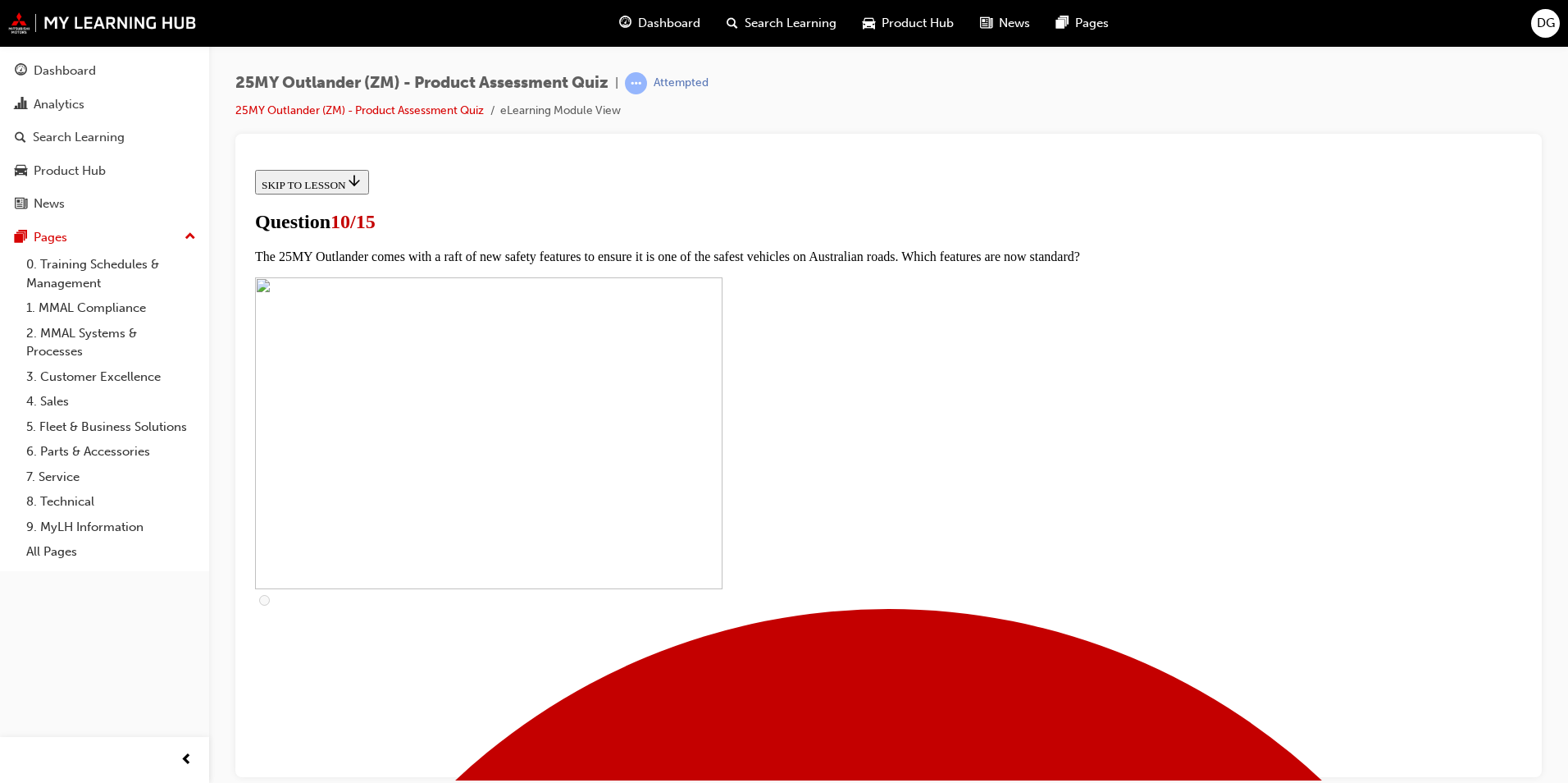
scroll to position [574, 0]
checkbox input "true"
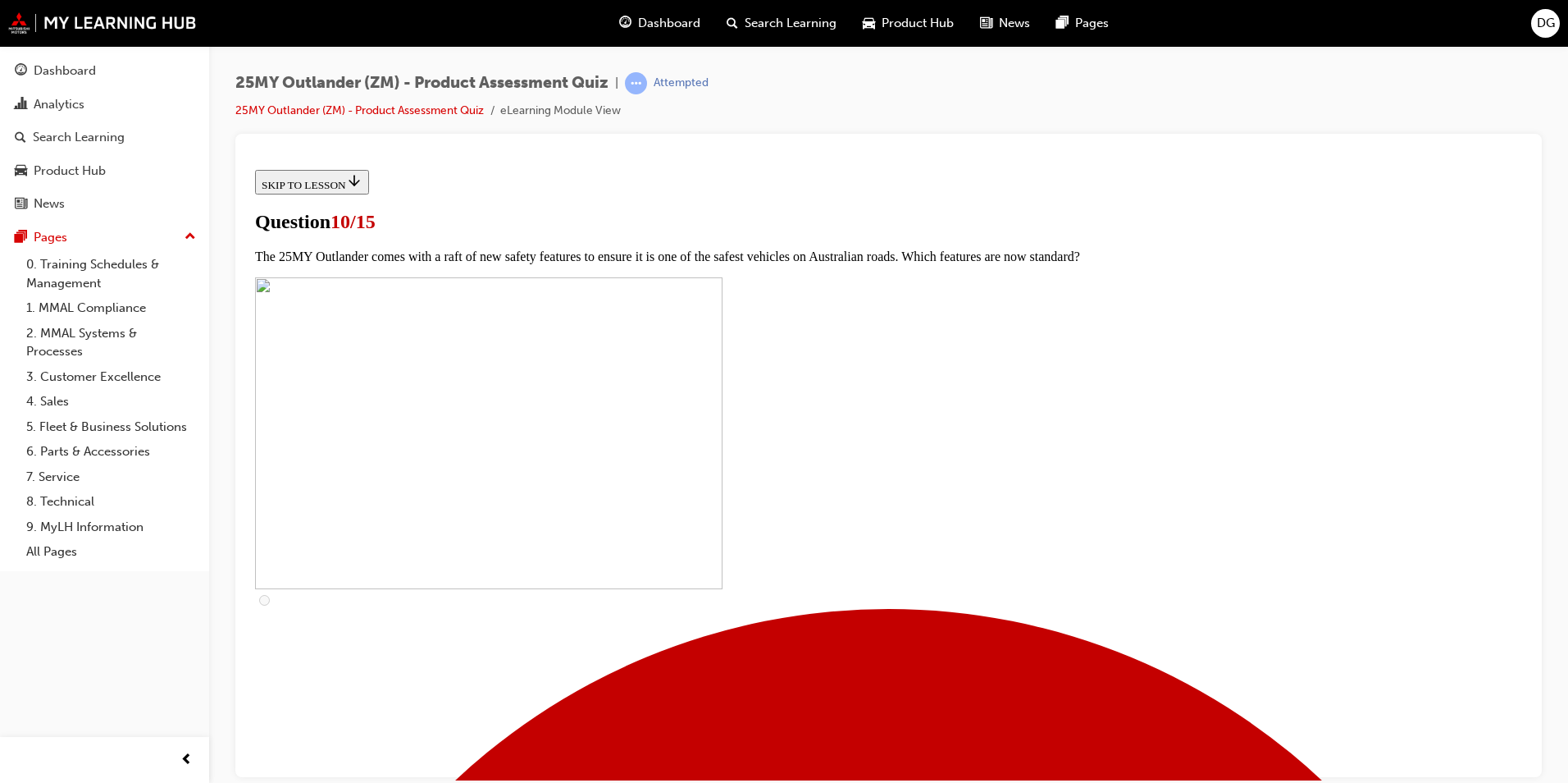
checkbox input "true"
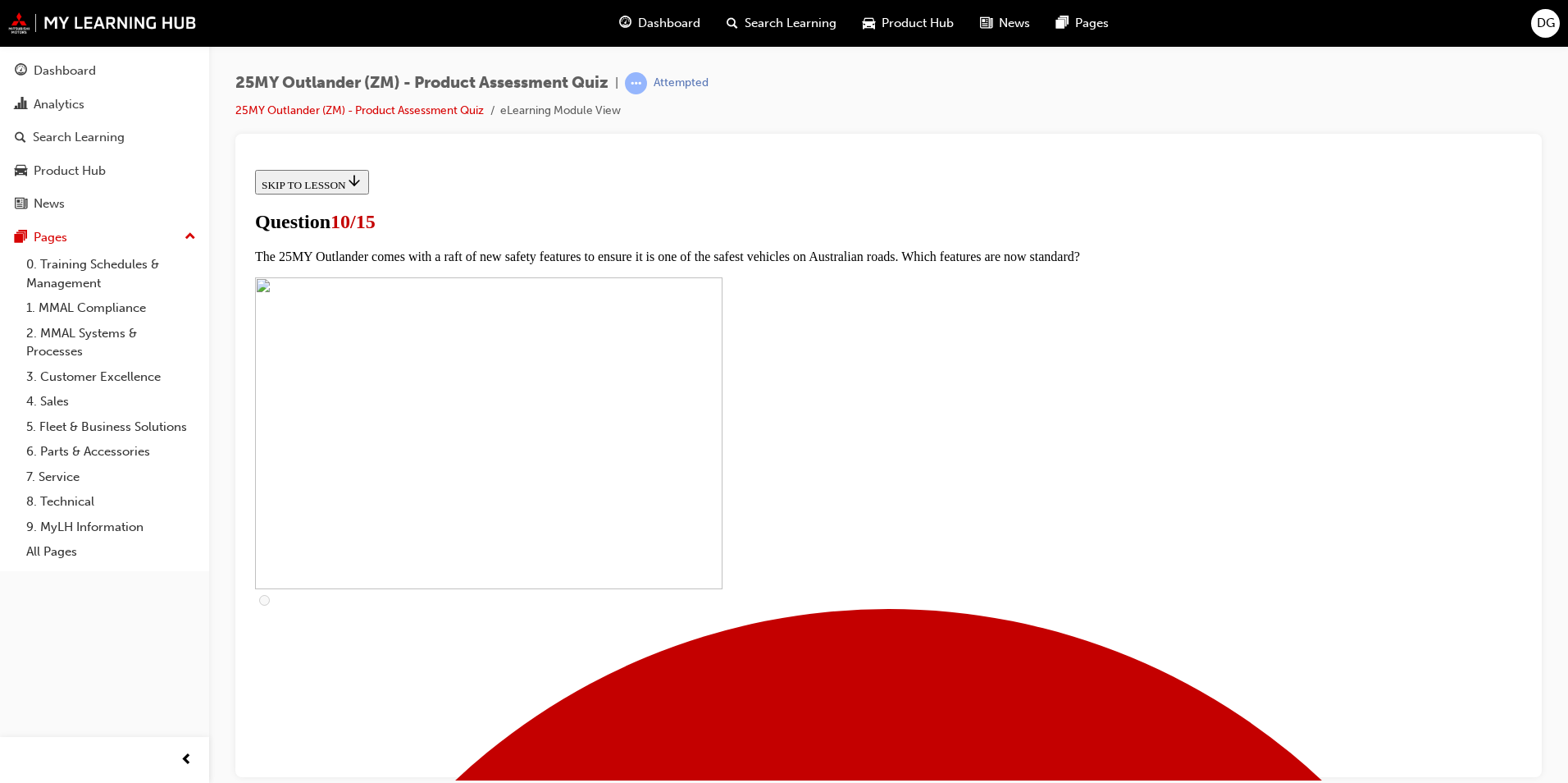
checkbox input "true"
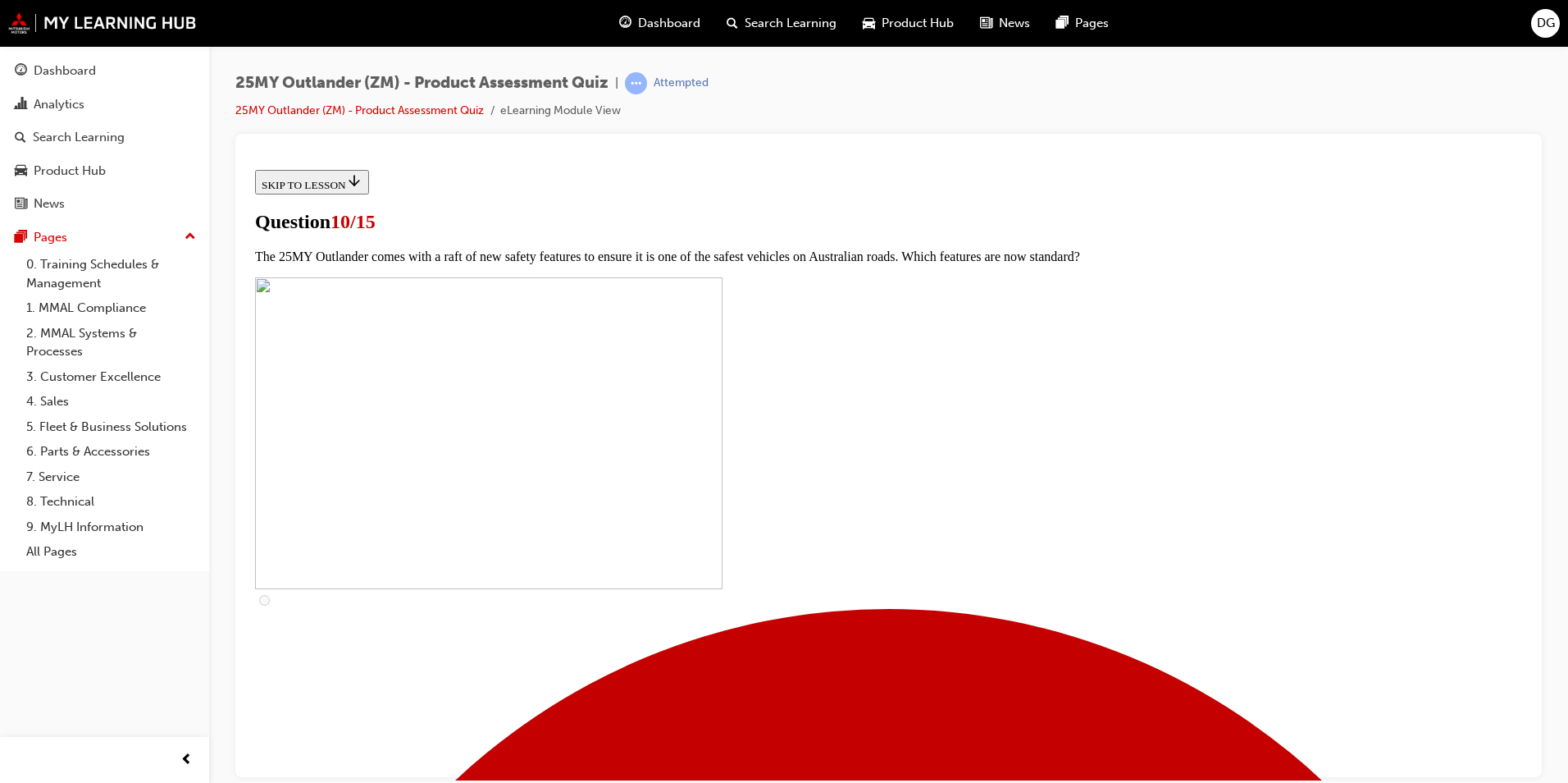
checkbox input "false"
checkbox input "true"
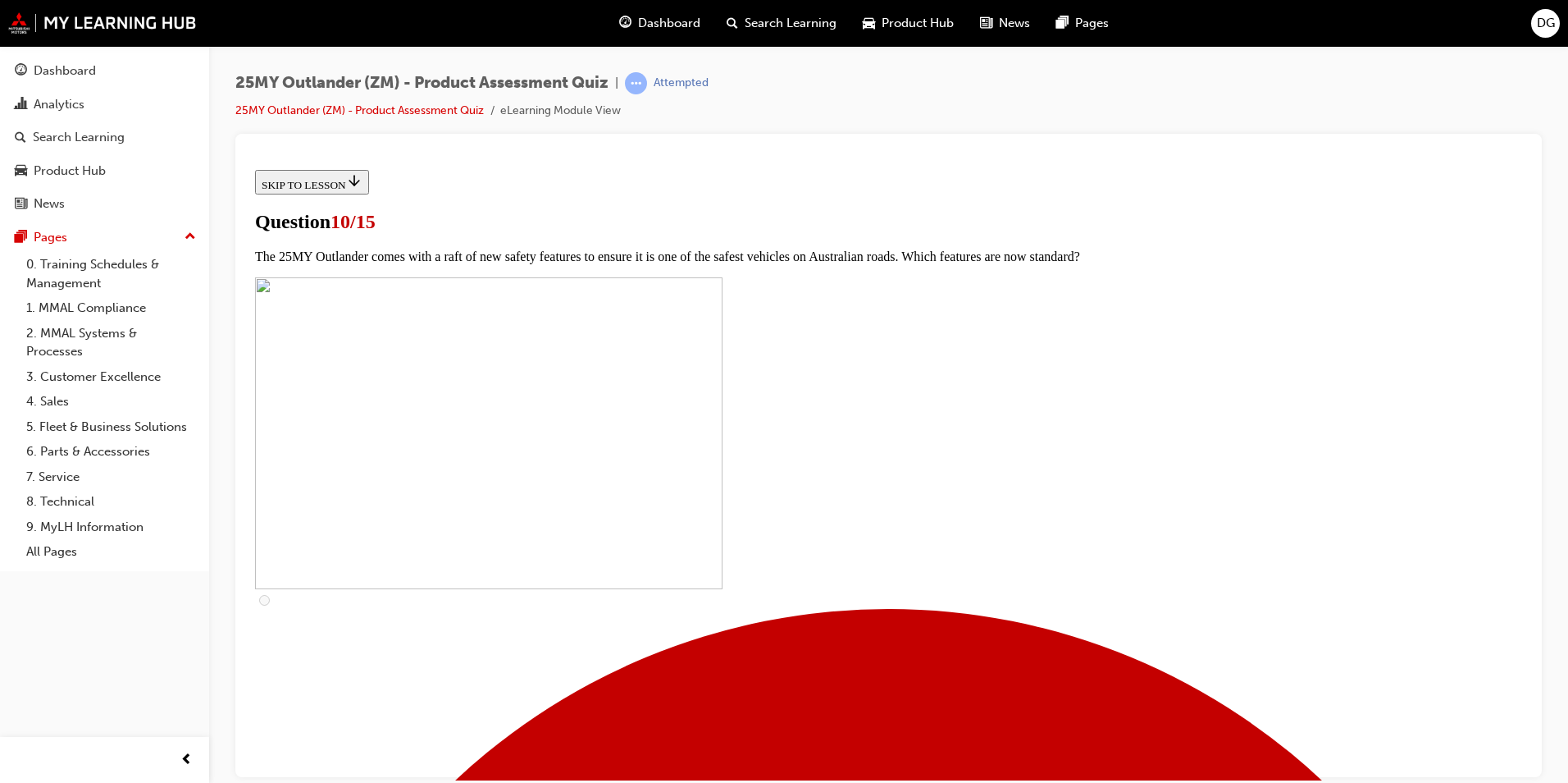
scroll to position [493, 0]
checkbox input "true"
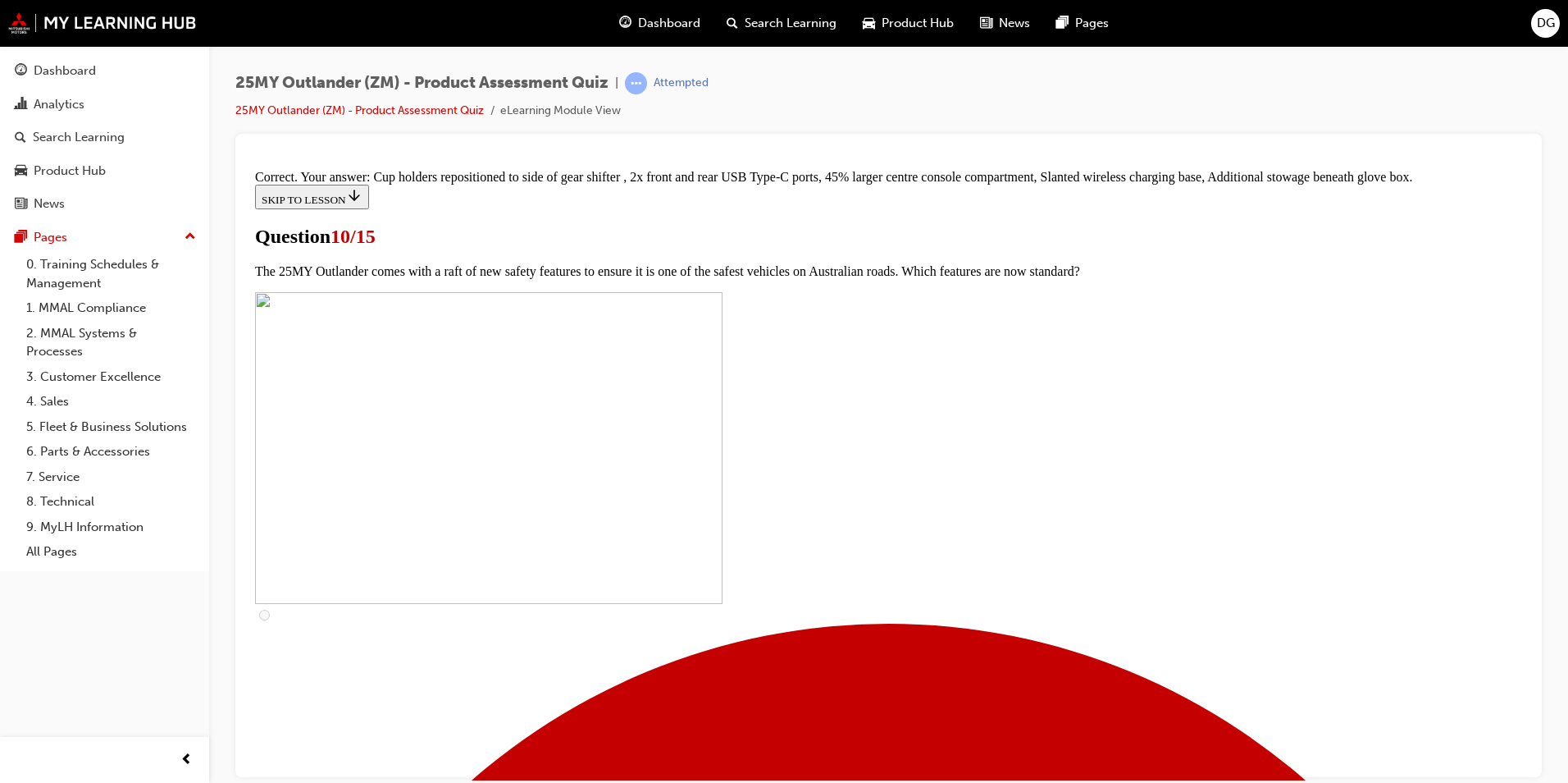
scroll to position [672, 0]
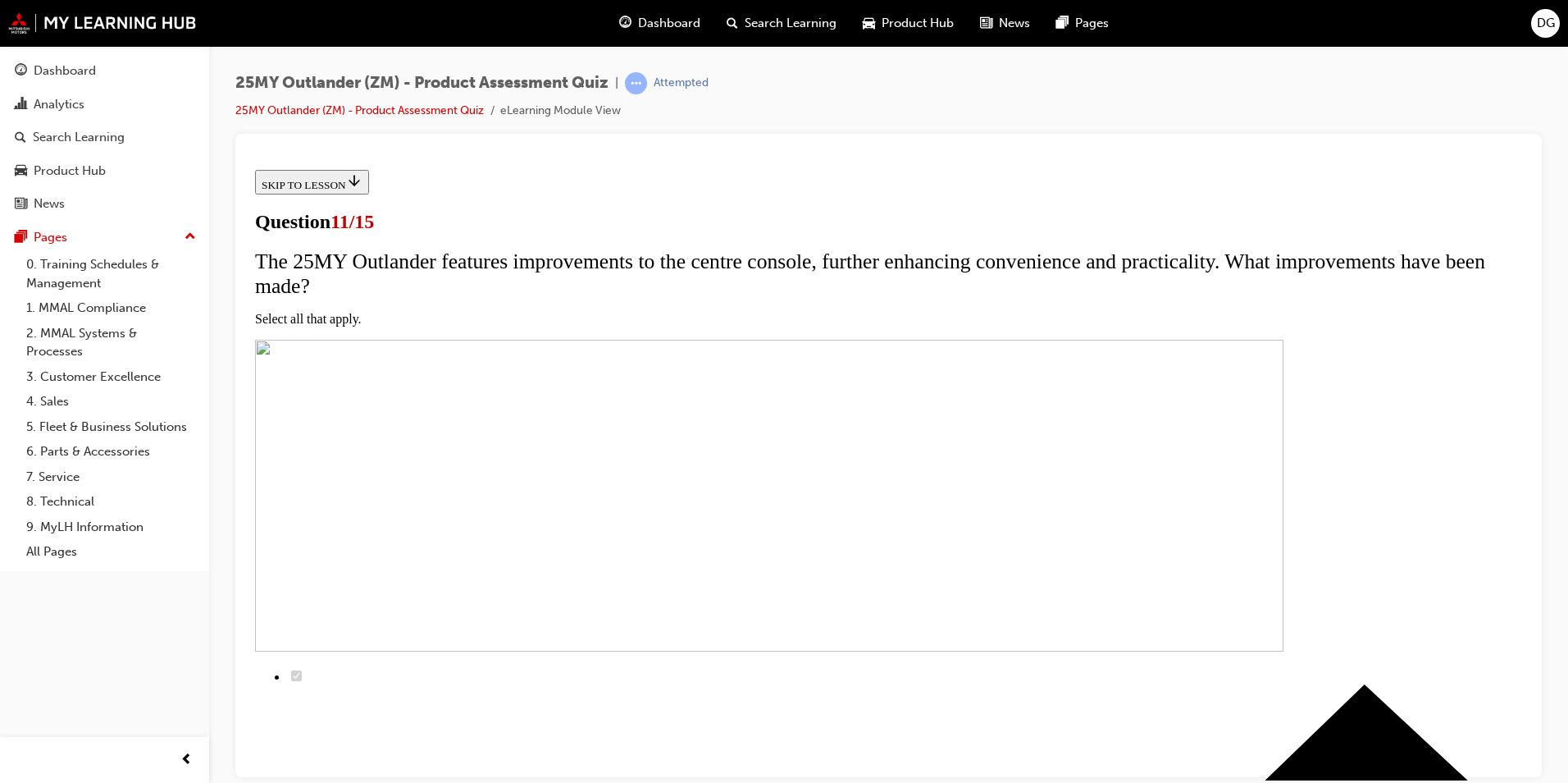
scroll to position [164, 0]
checkbox input "true"
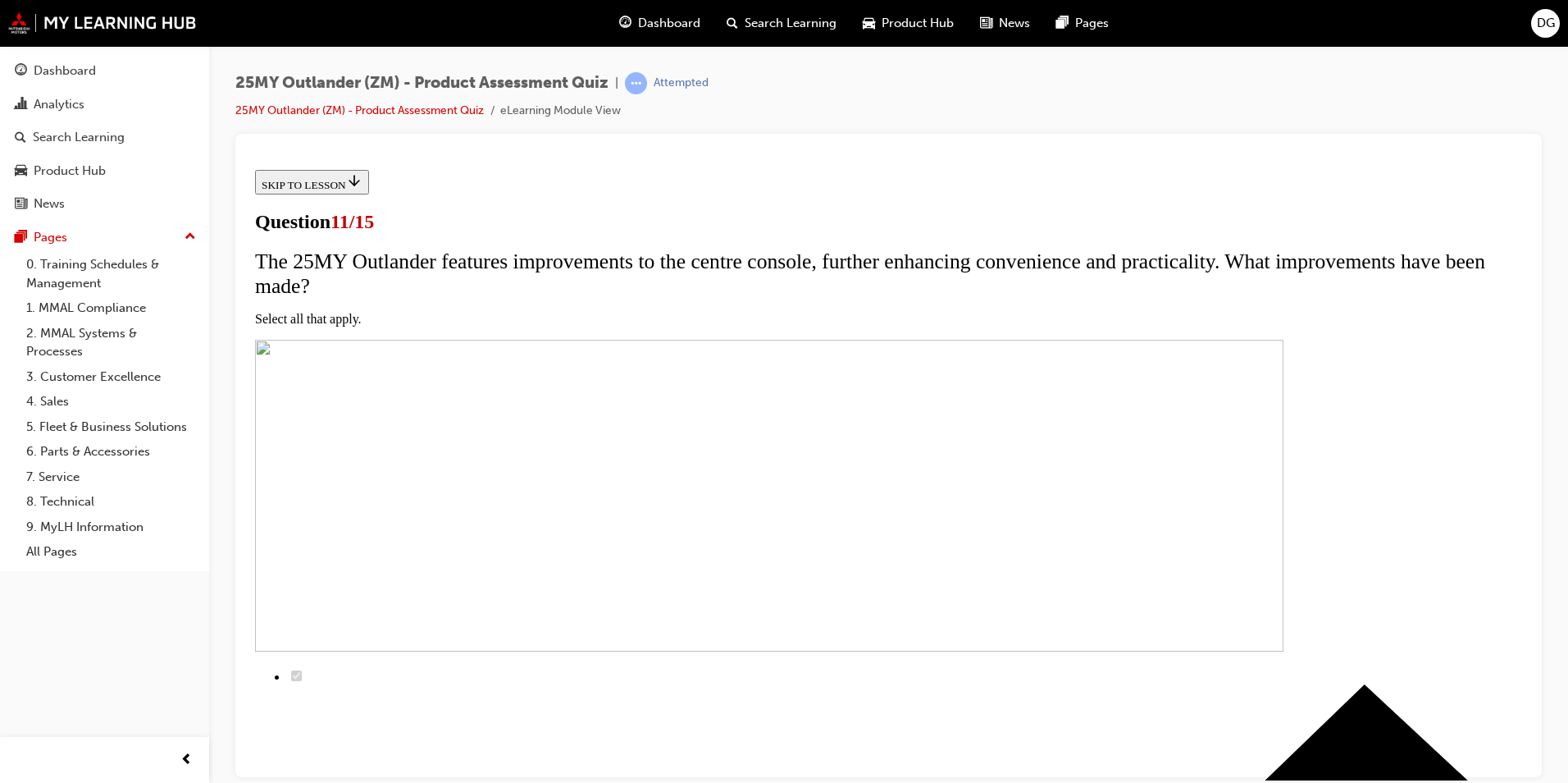
checkbox input "true"
drag, startPoint x: 632, startPoint y: 518, endPoint x: 633, endPoint y: 551, distance: 33.0
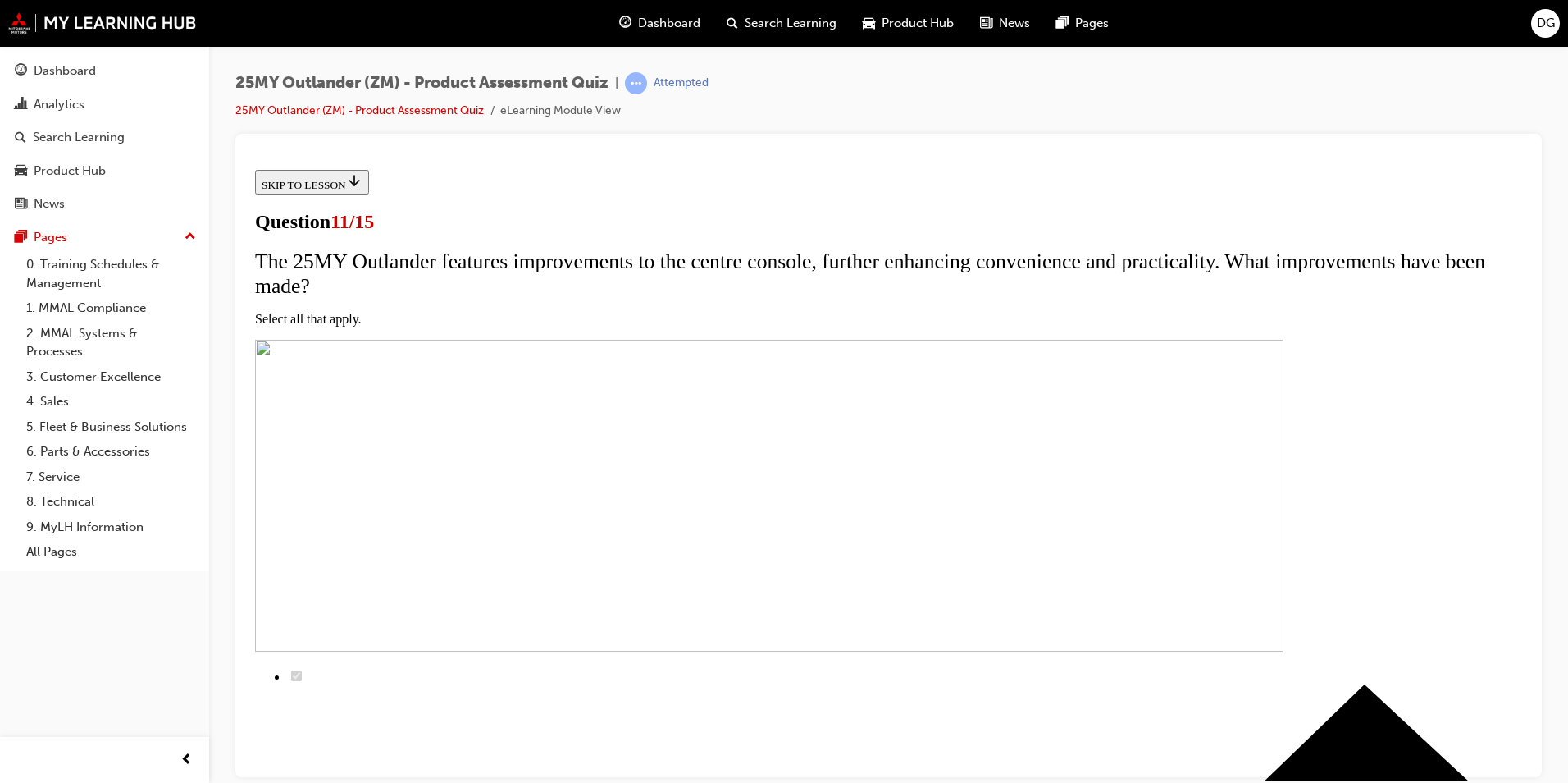
checkbox input "true"
drag, startPoint x: 869, startPoint y: 628, endPoint x: 905, endPoint y: 587, distance: 54.6
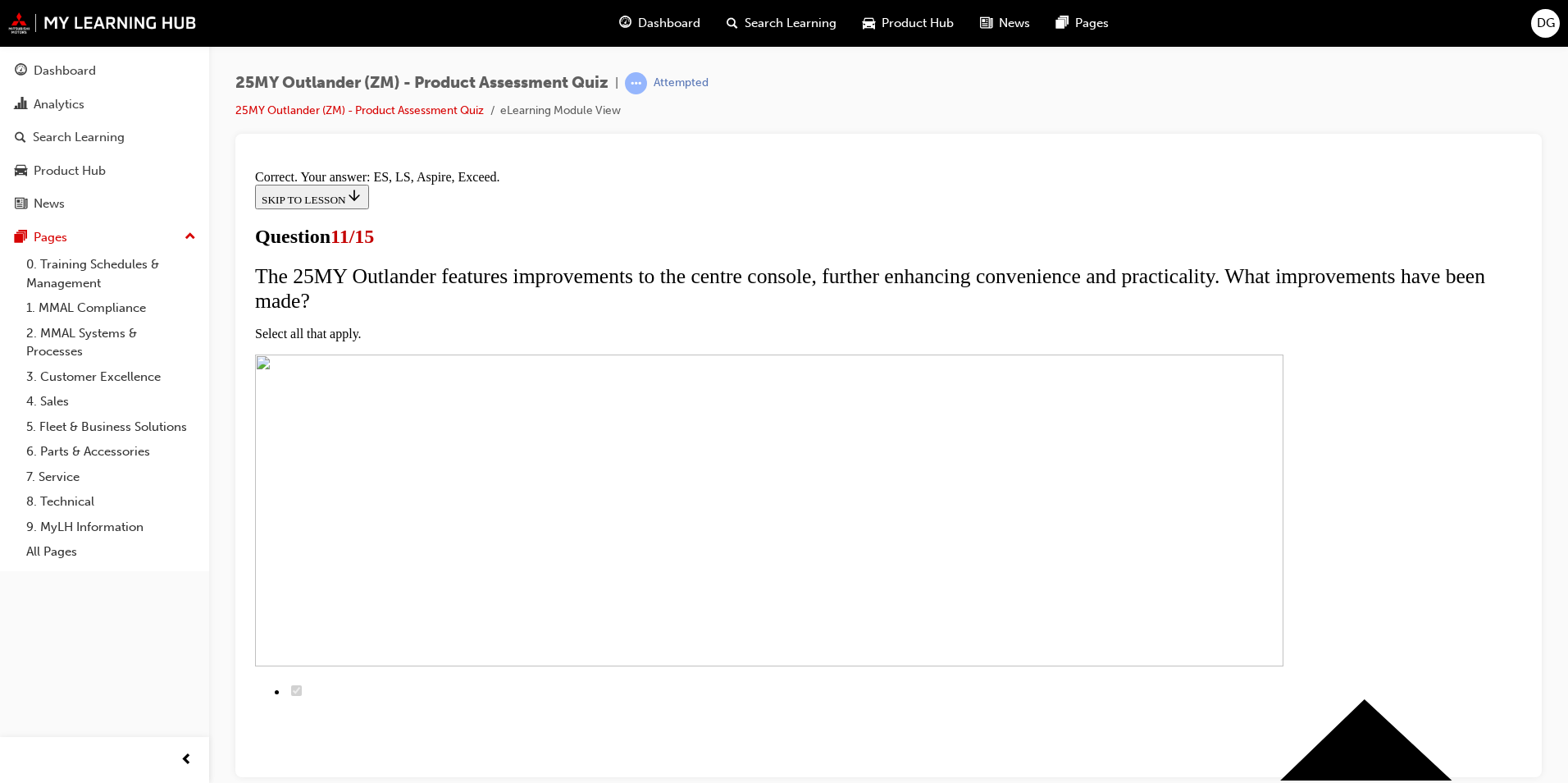
scroll to position [360, 0]
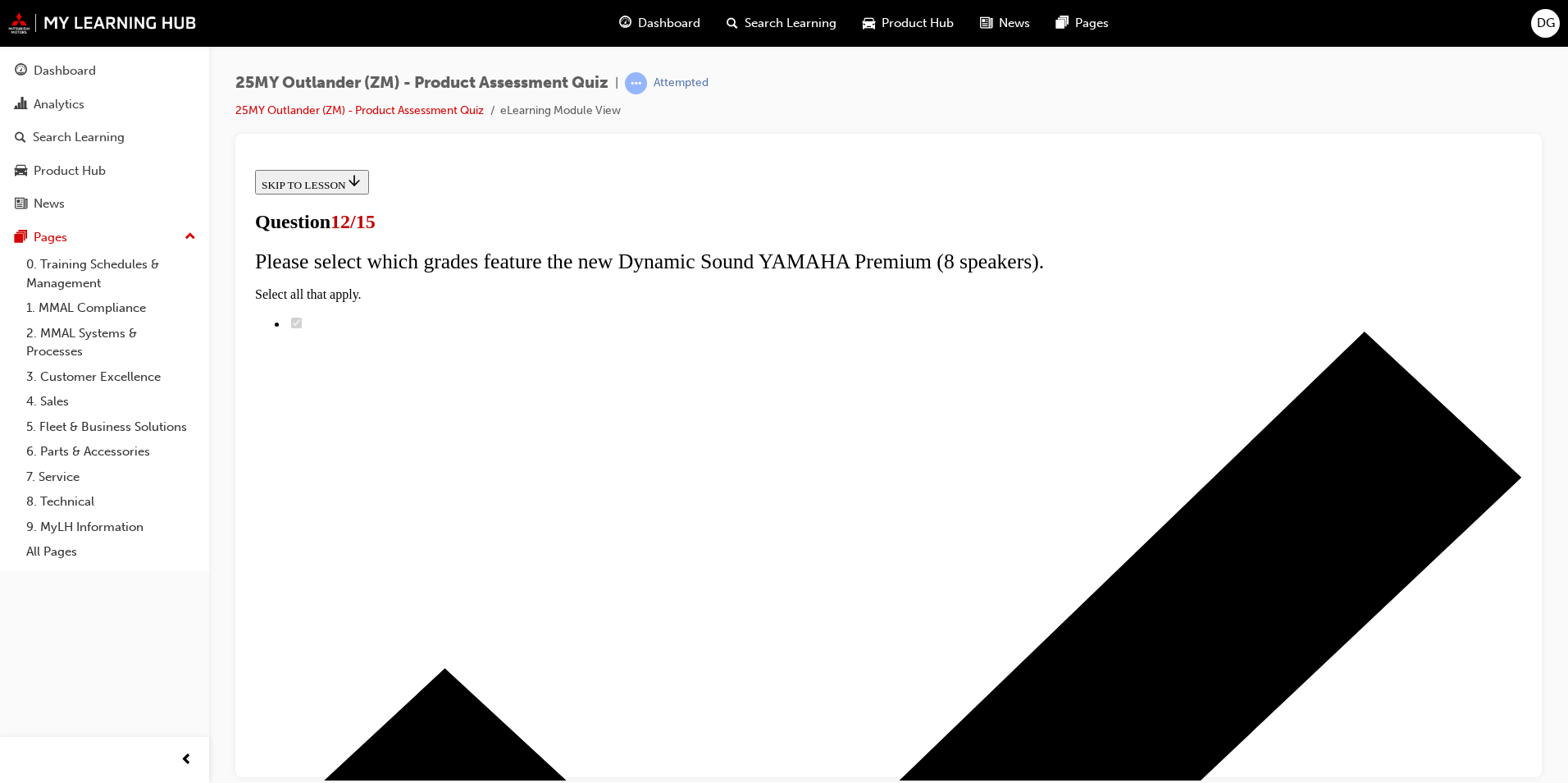
radio input "true"
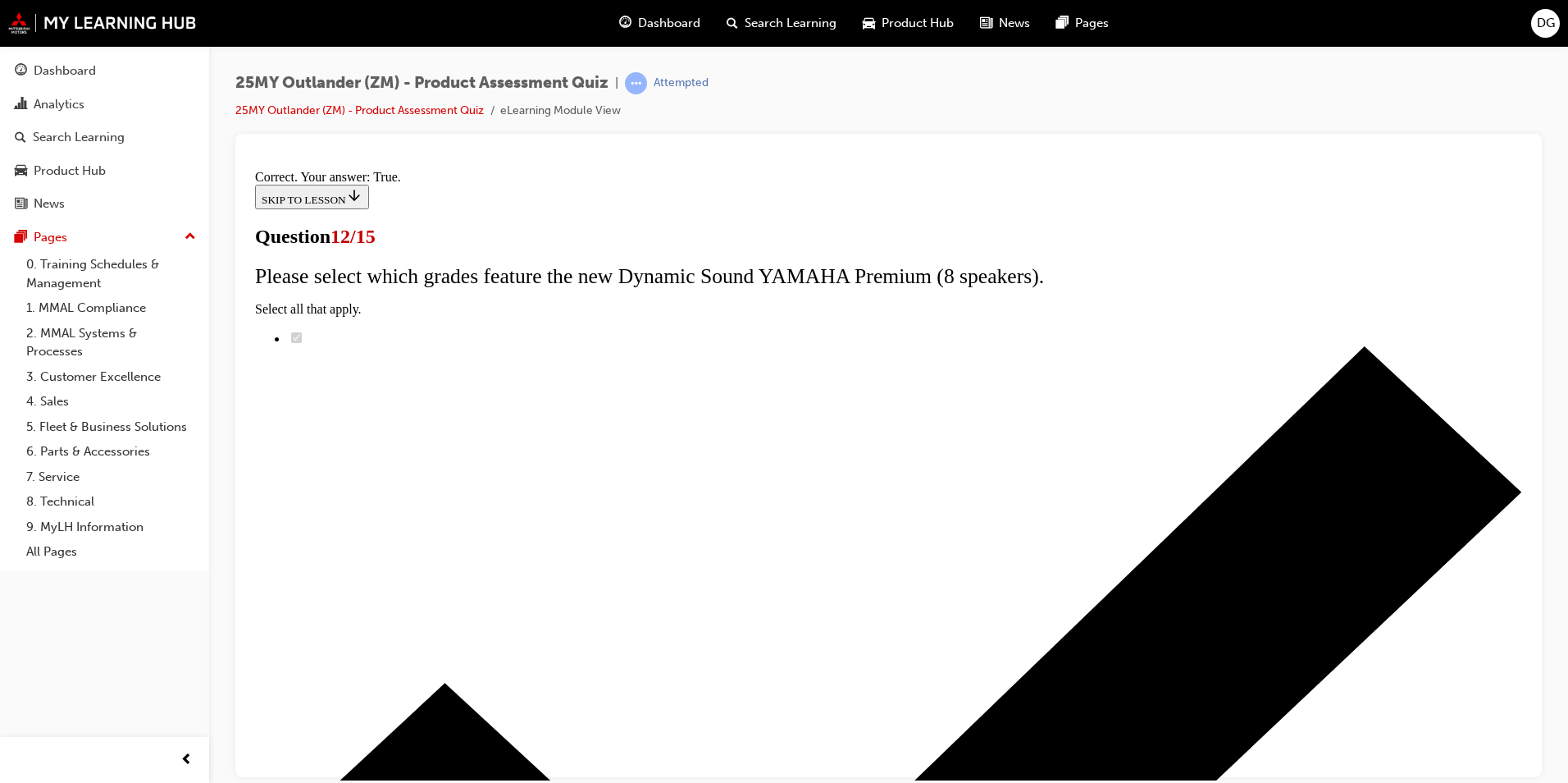
scroll to position [163, 0]
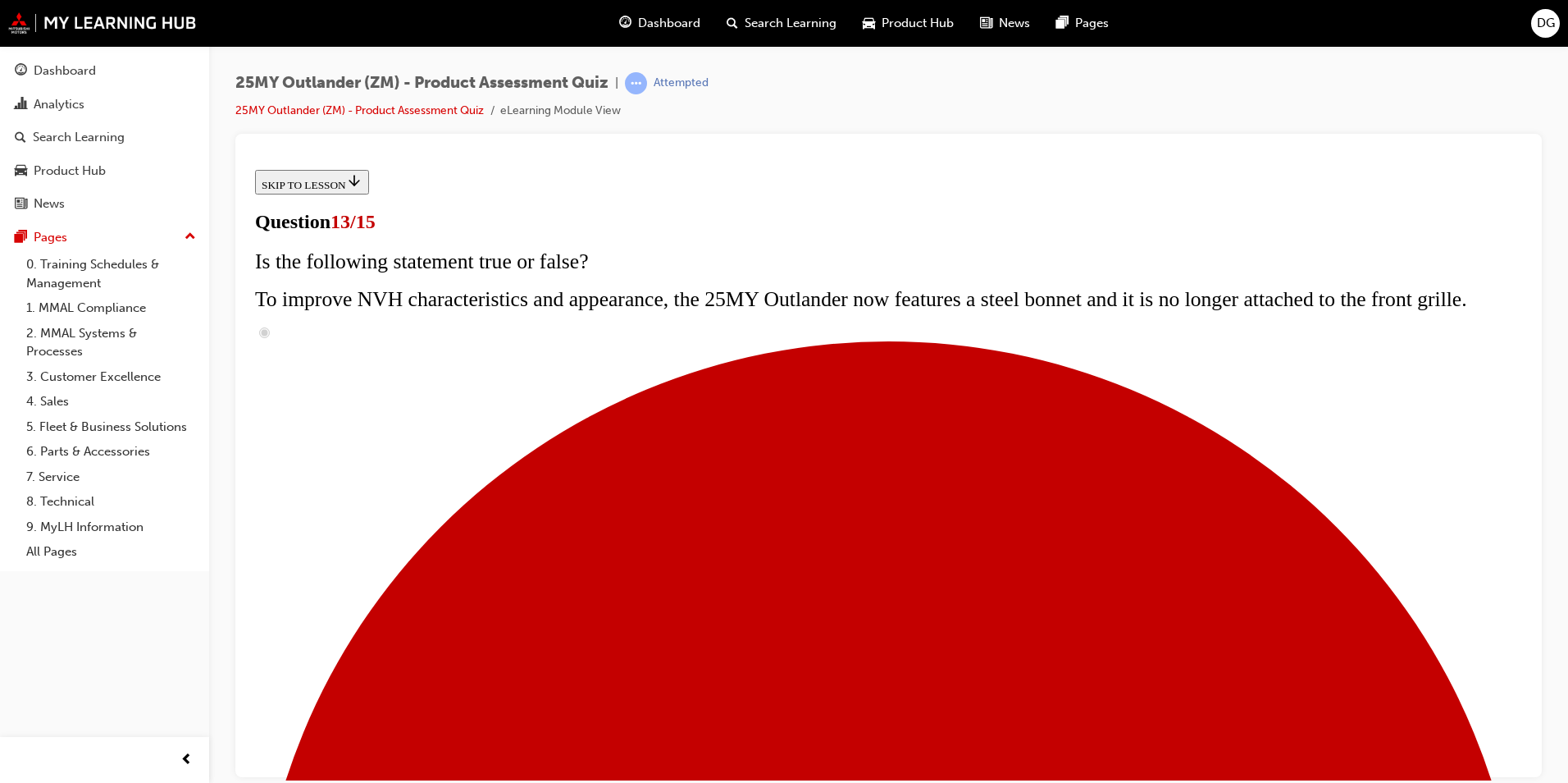
scroll to position [279, 0]
drag, startPoint x: 632, startPoint y: 575, endPoint x: 652, endPoint y: 583, distance: 21.5
radio input "true"
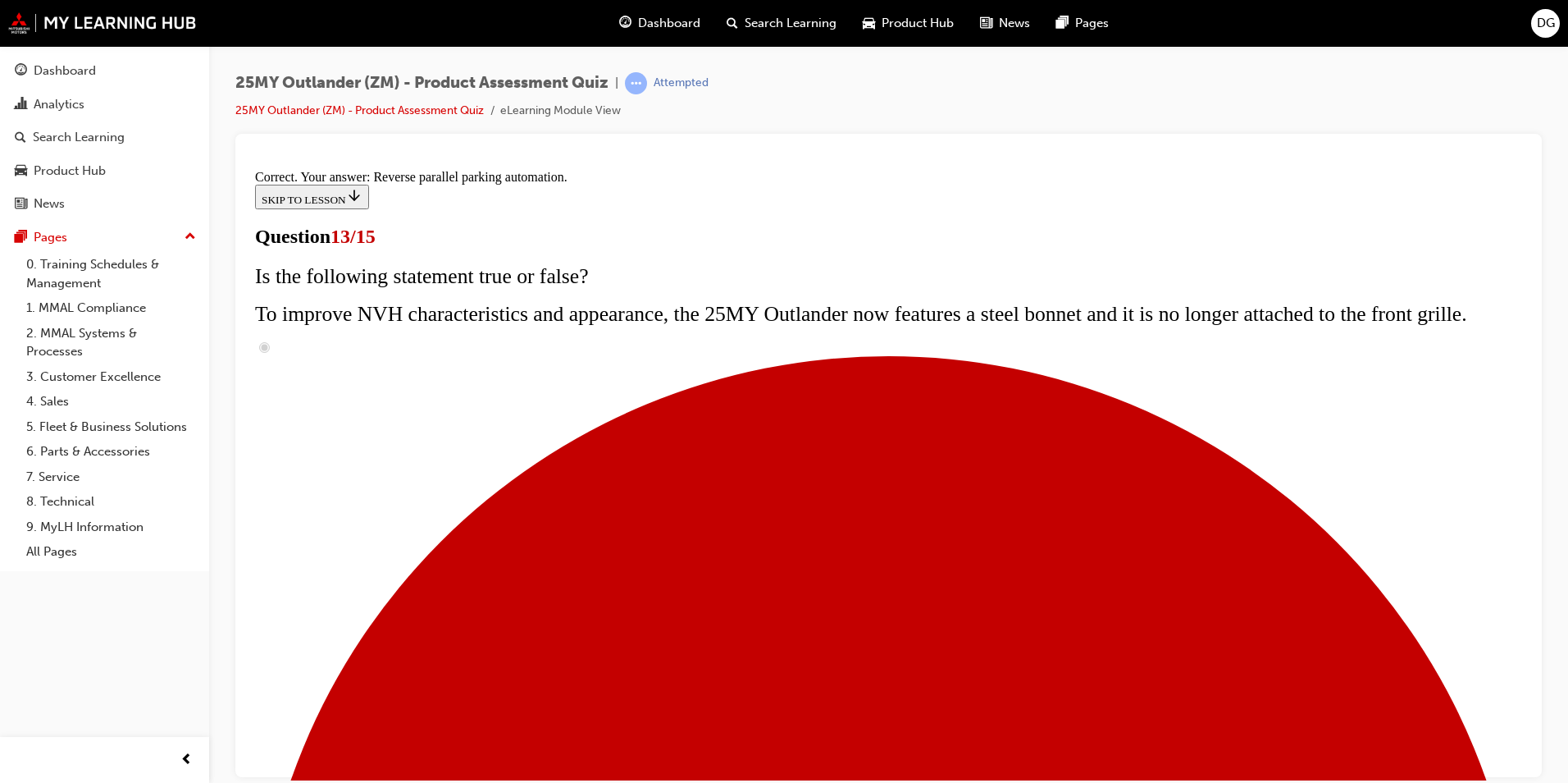
scroll to position [398, 0]
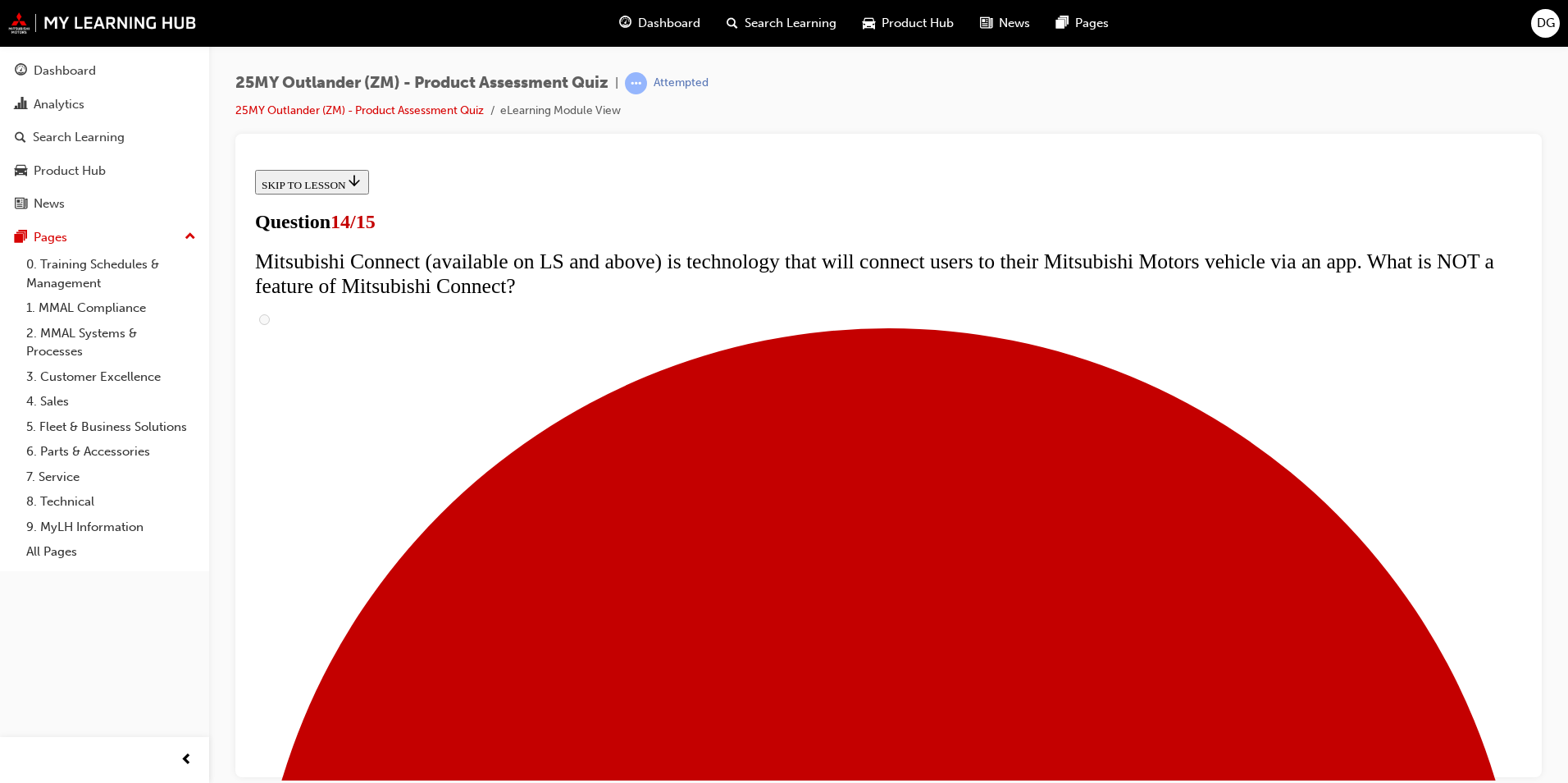
scroll to position [410, 0]
radio input "true"
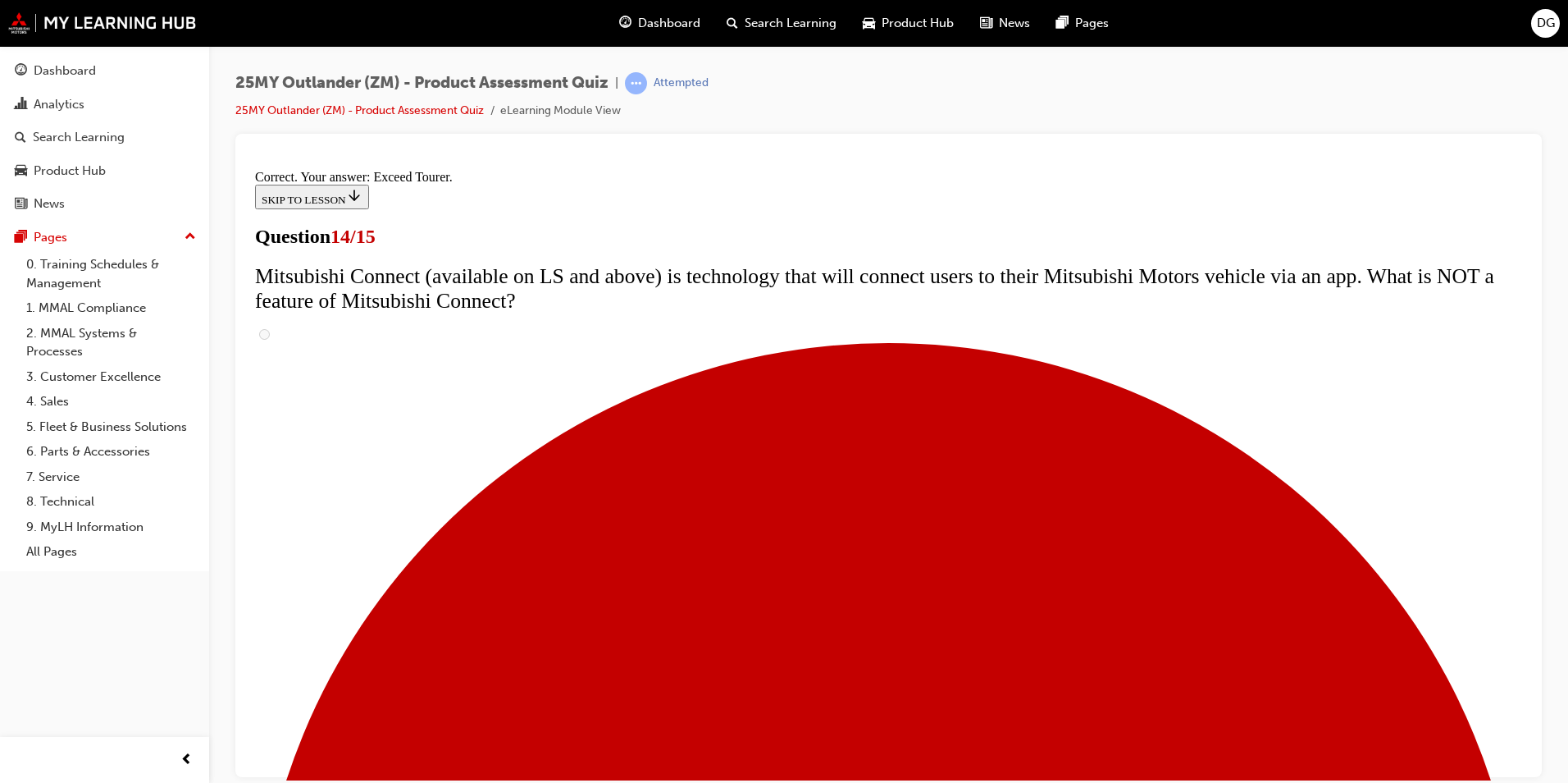
scroll to position [656, 0]
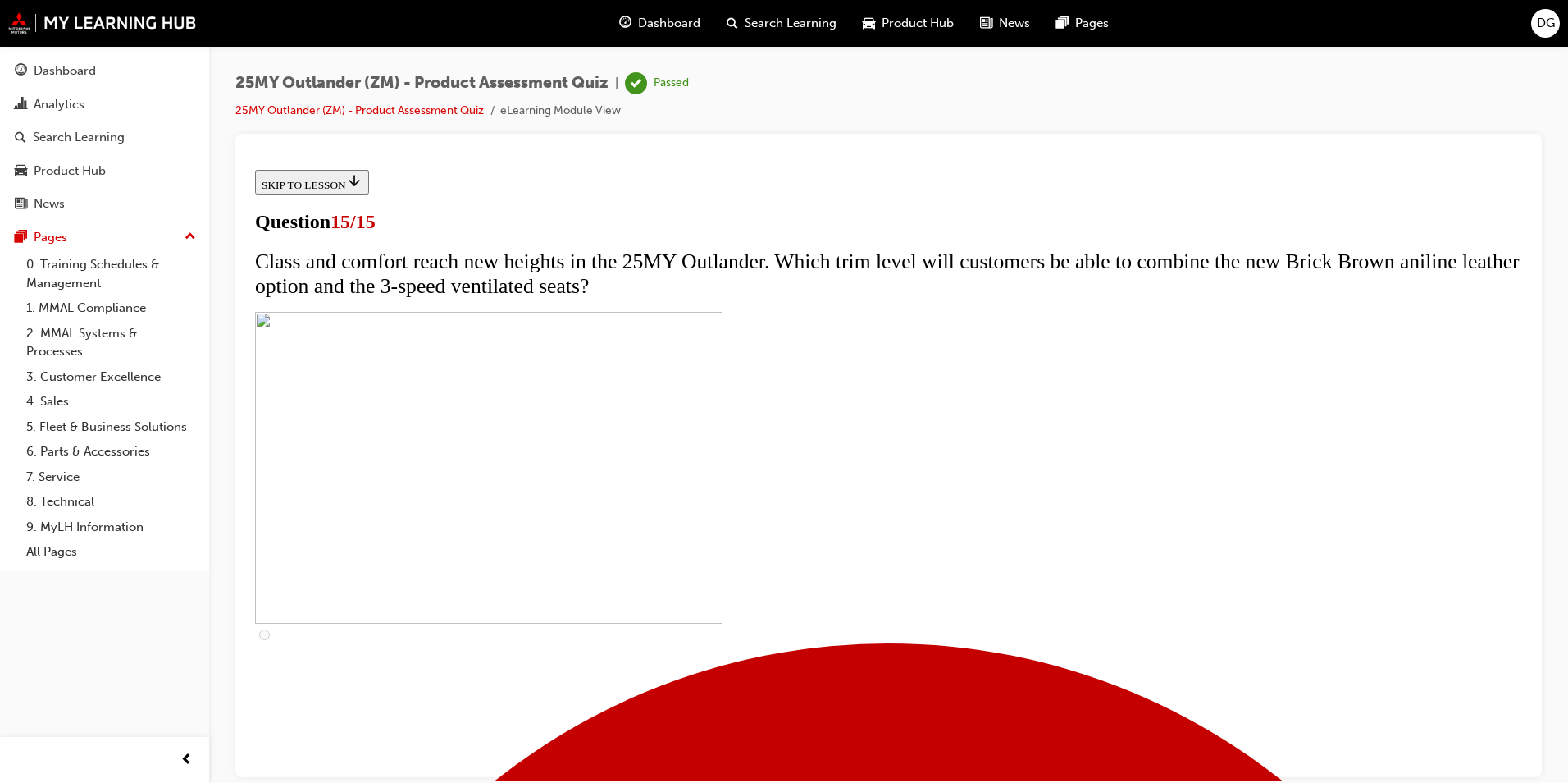
scroll to position [219, 0]
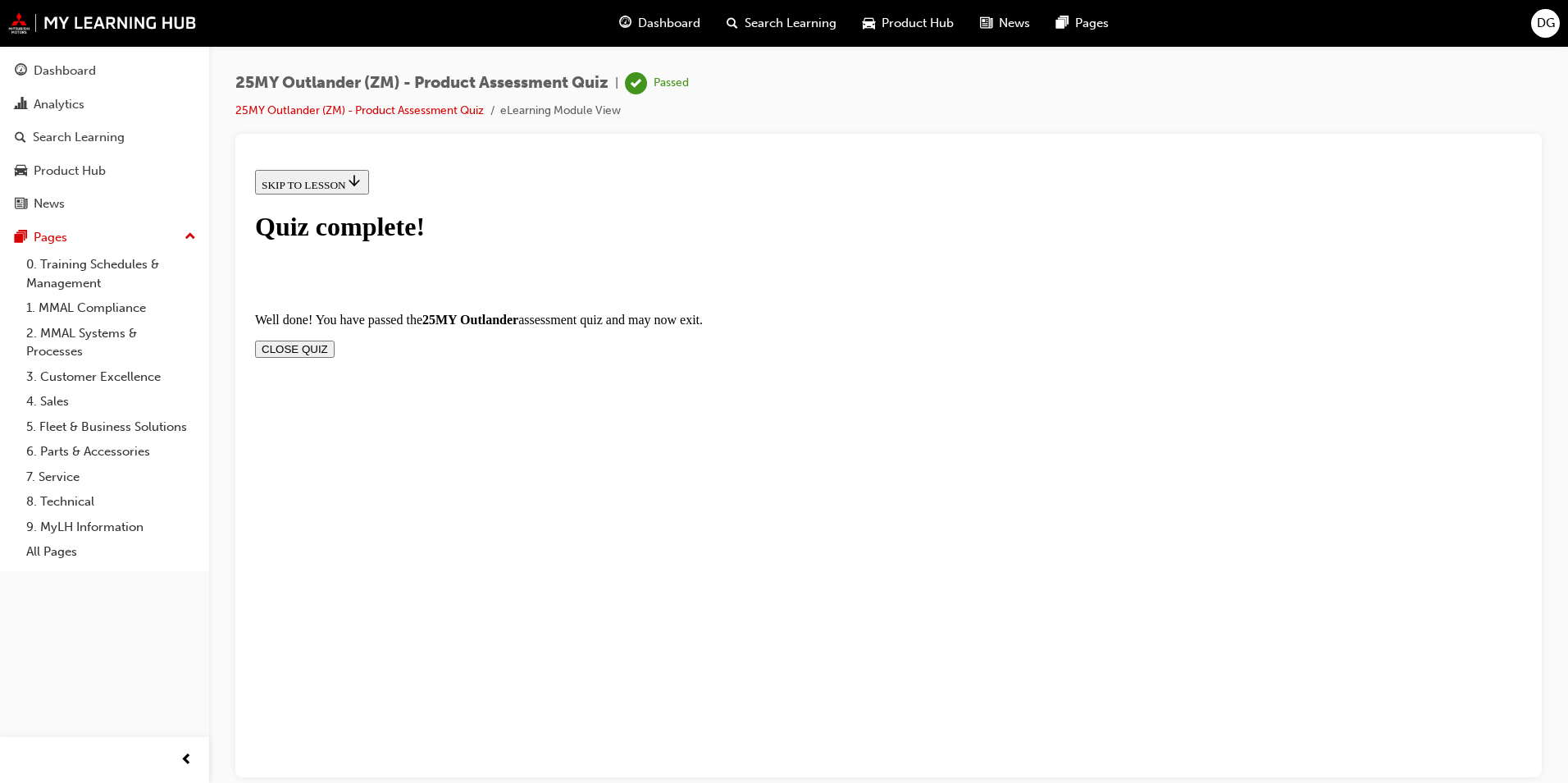
click at [334, 339] on button "CLOSE QUIZ" at bounding box center [294, 348] width 79 height 18
click at [656, 20] on span "Dashboard" at bounding box center [669, 23] width 63 height 19
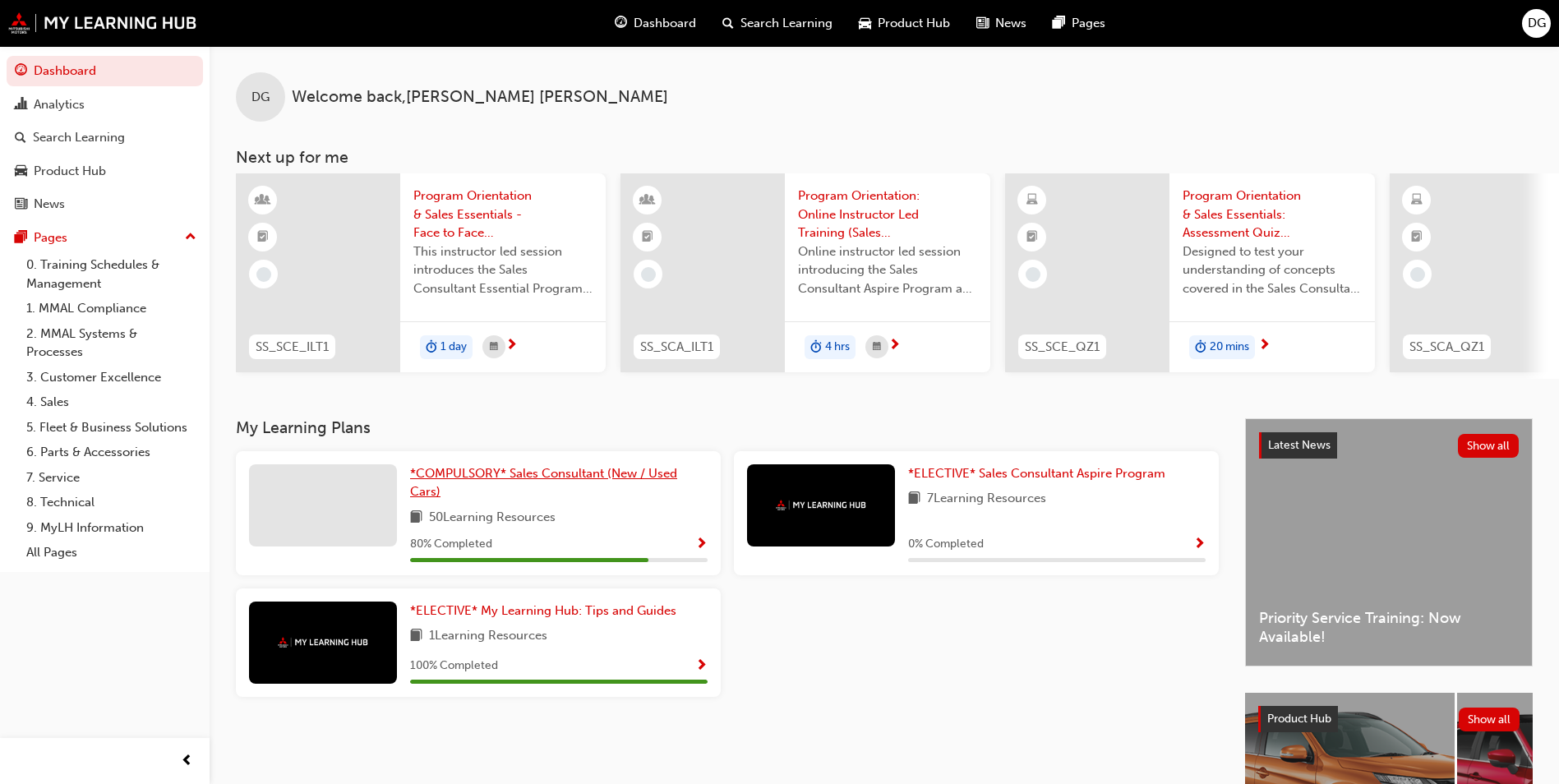
click at [448, 477] on span "*COMPULSORY* Sales Consultant (New / Used Cars)" at bounding box center [544, 482] width 267 height 33
